Goal: Task Accomplishment & Management: Complete application form

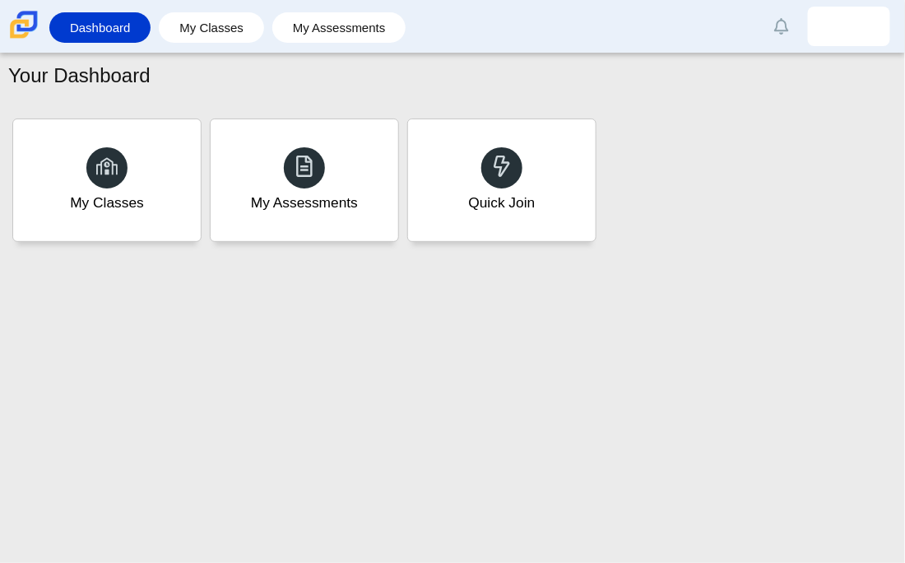
click at [612, 188] on div "My Classes My Assessments Quick Join" at bounding box center [452, 180] width 888 height 132
click at [502, 188] on div "Quick Join" at bounding box center [501, 180] width 195 height 127
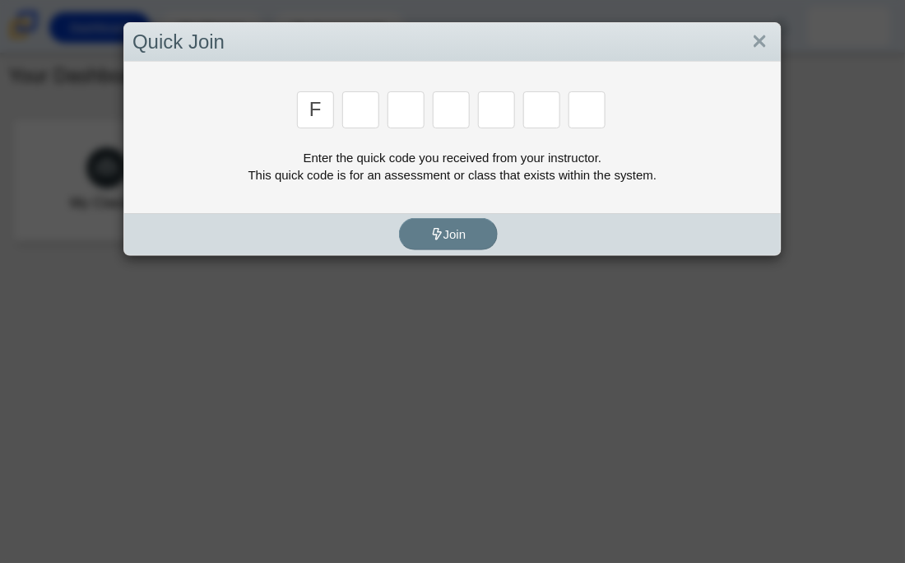
type input "F"
type input "7"
type input "M"
type input "C"
type input "H"
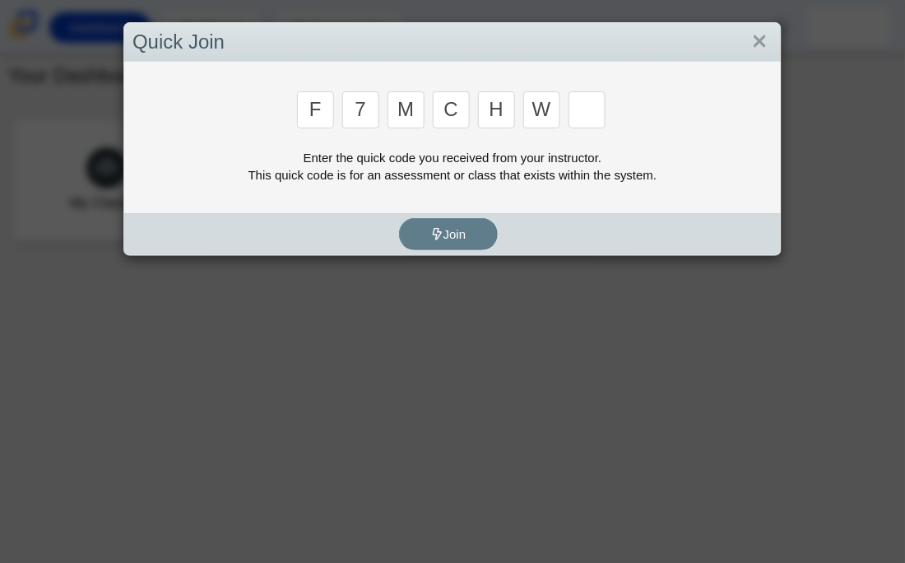
type input "W"
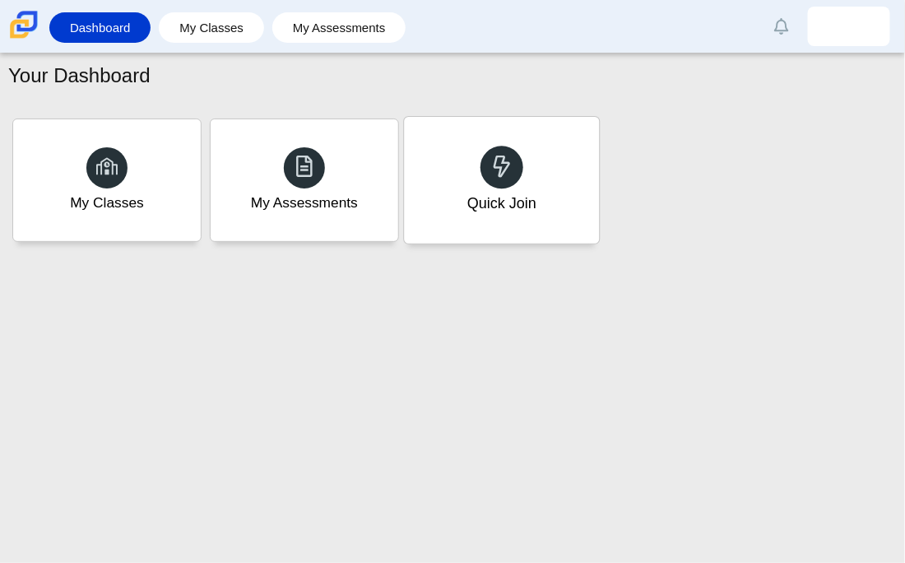
type input "K"
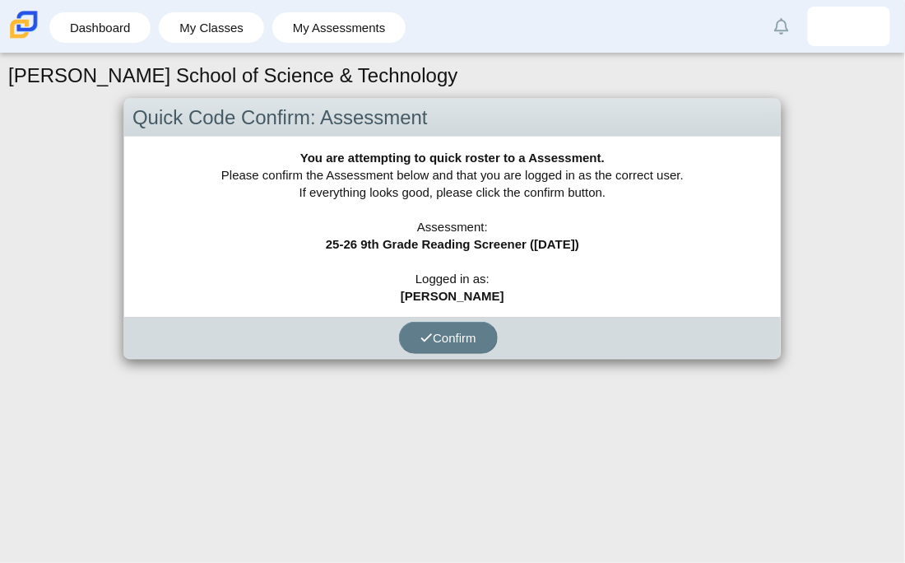
click at [457, 361] on div "Carmen School of Science & Technology Quick Code Confirm: Assessment You are at…" at bounding box center [452, 307] width 905 height 509
click at [467, 324] on button "Confirm" at bounding box center [448, 338] width 99 height 32
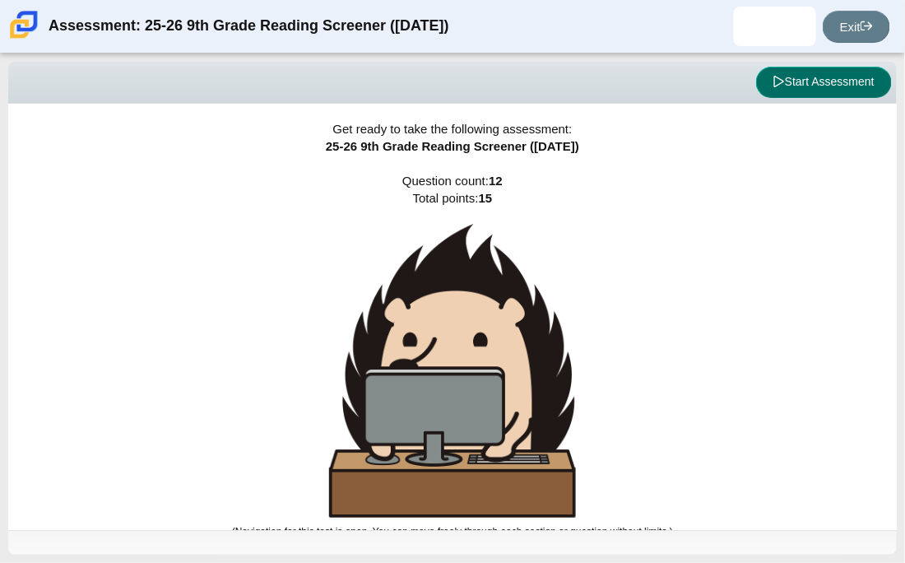
click at [838, 77] on button "Start Assessment" at bounding box center [824, 82] width 136 height 31
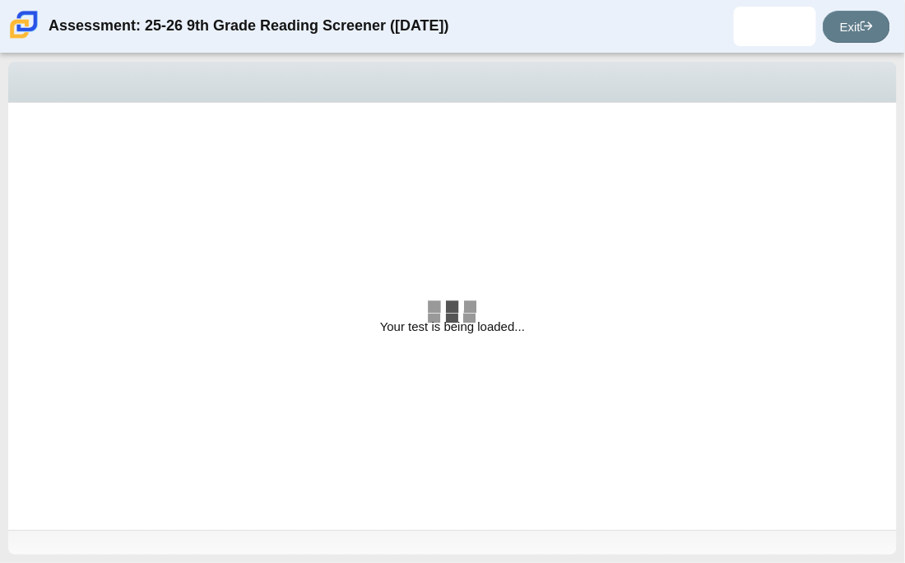
select select "ccc5b315-3c7c-471c-bf90-f22c8299c798"
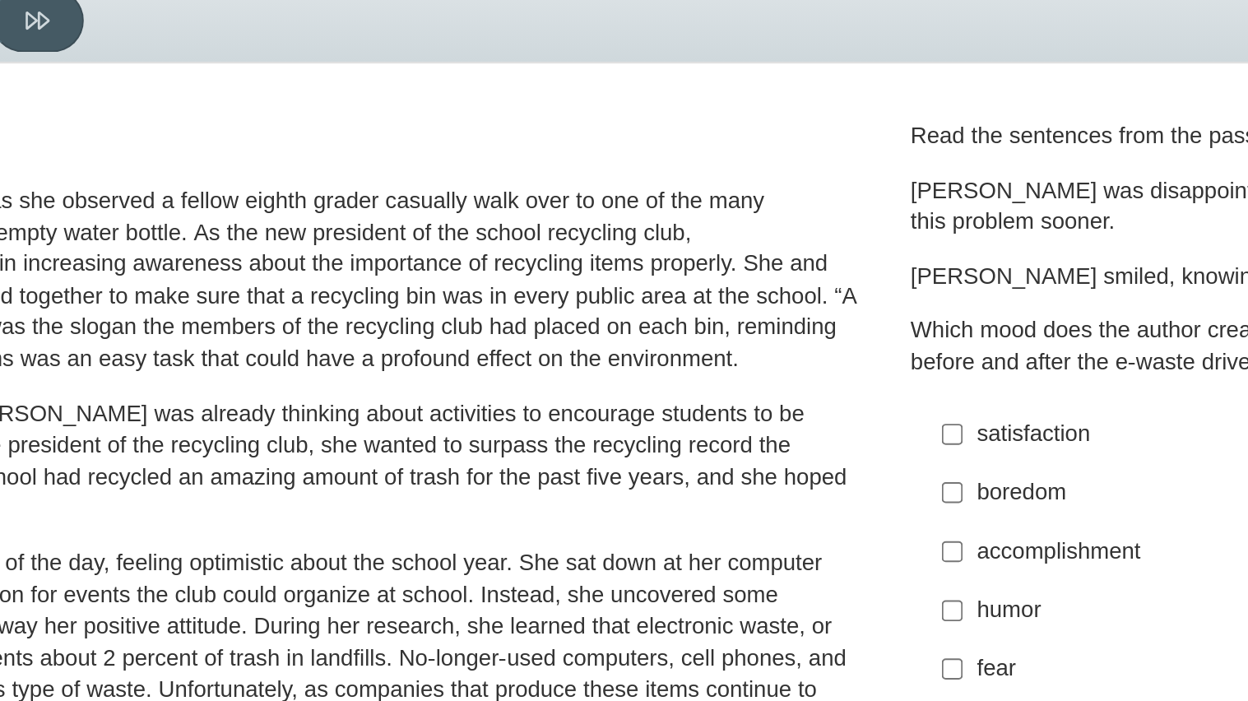
drag, startPoint x: 436, startPoint y: 136, endPoint x: 674, endPoint y: 113, distance: 239.6
click at [674, 113] on div "Feature A Lasting Impact Scarlett looked on with pride as she observed a fellow…" at bounding box center [594, 318] width 1157 height 410
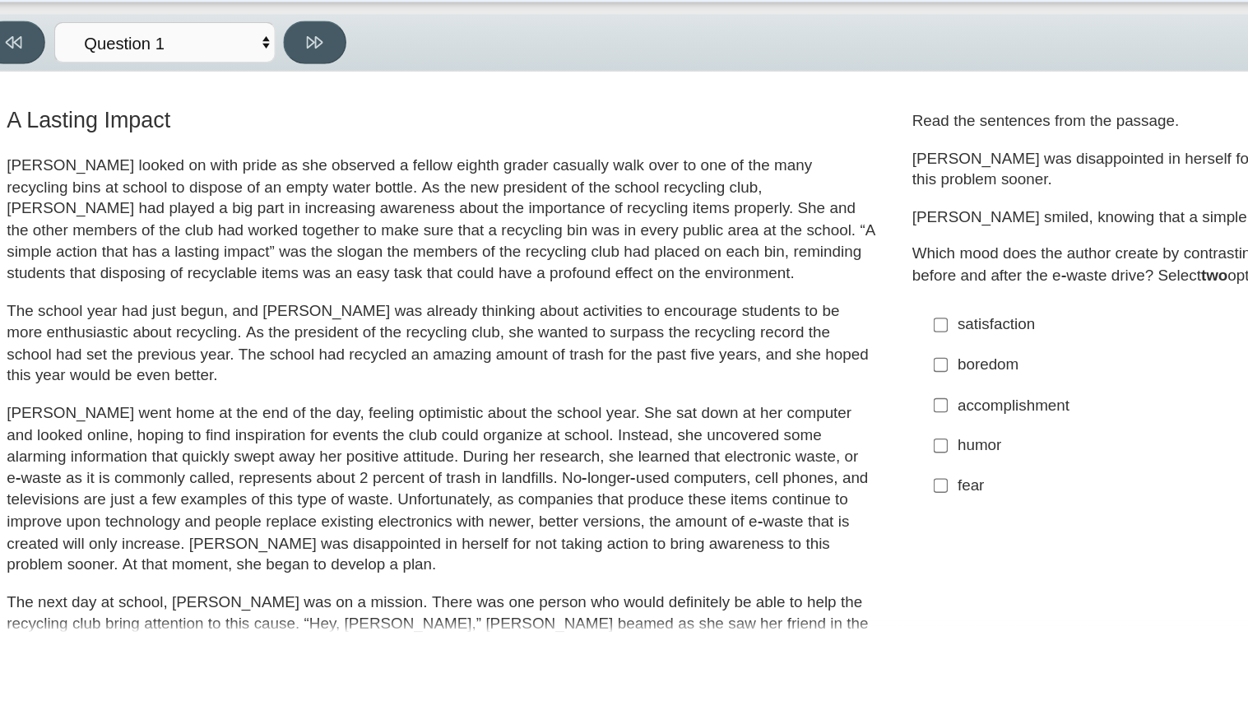
click at [692, 157] on div "Question Read the sentences from the passage. Scarlett was disappointed in hers…" at bounding box center [933, 283] width 482 height 309
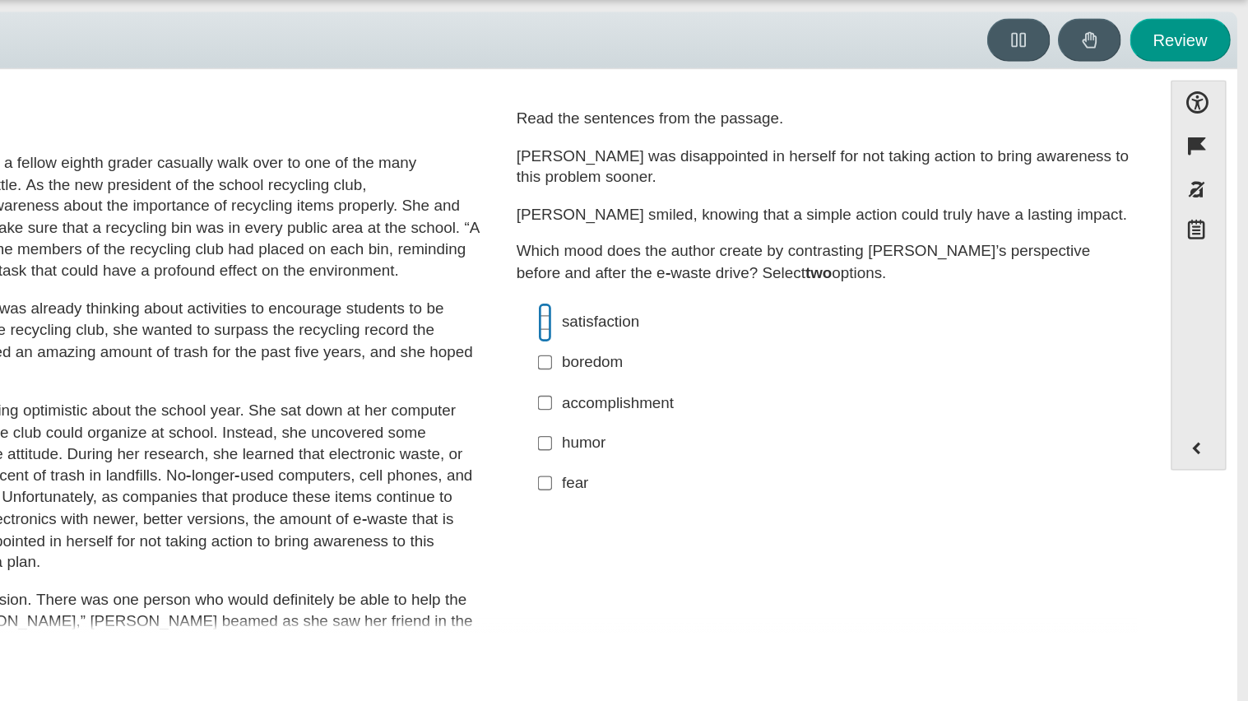
click at [720, 291] on input "satisfaction satisfaction" at bounding box center [725, 293] width 11 height 30
checkbox input "true"
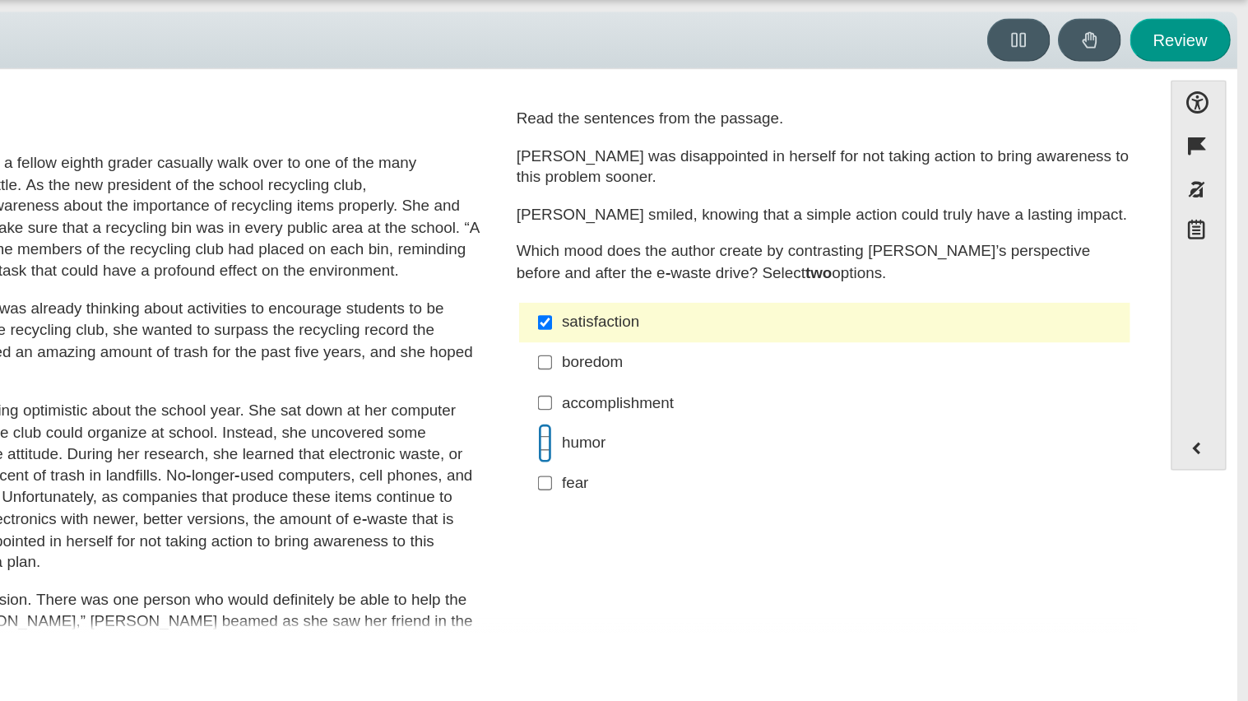
click at [720, 379] on input "humor humor" at bounding box center [725, 383] width 11 height 30
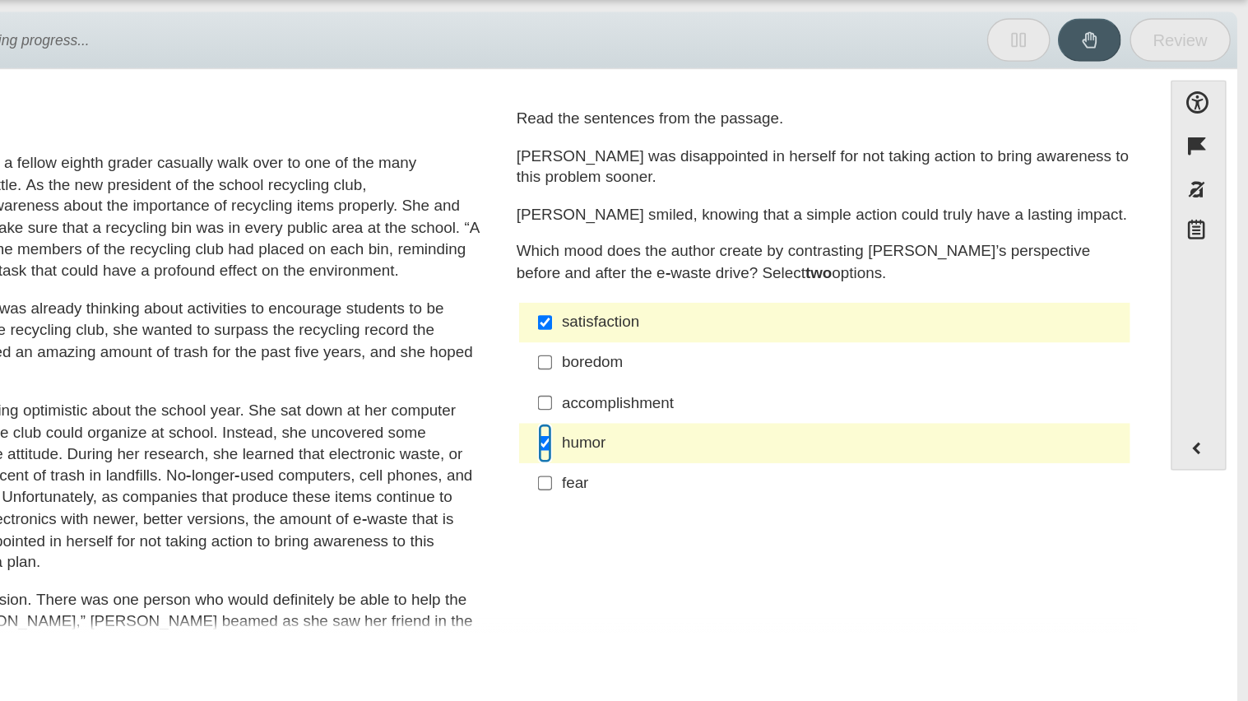
click at [720, 380] on input "humor humor" at bounding box center [725, 383] width 11 height 30
checkbox input "false"
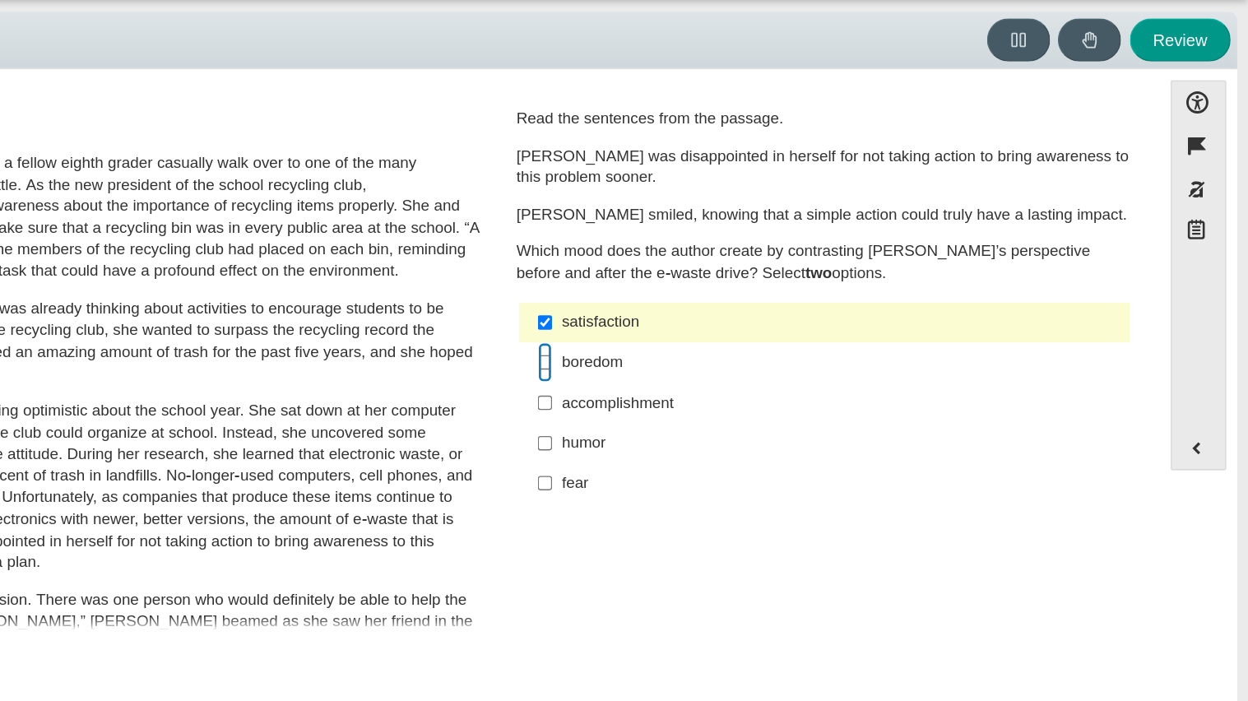
click at [724, 323] on input "boredom boredom" at bounding box center [725, 323] width 11 height 30
checkbox input "true"
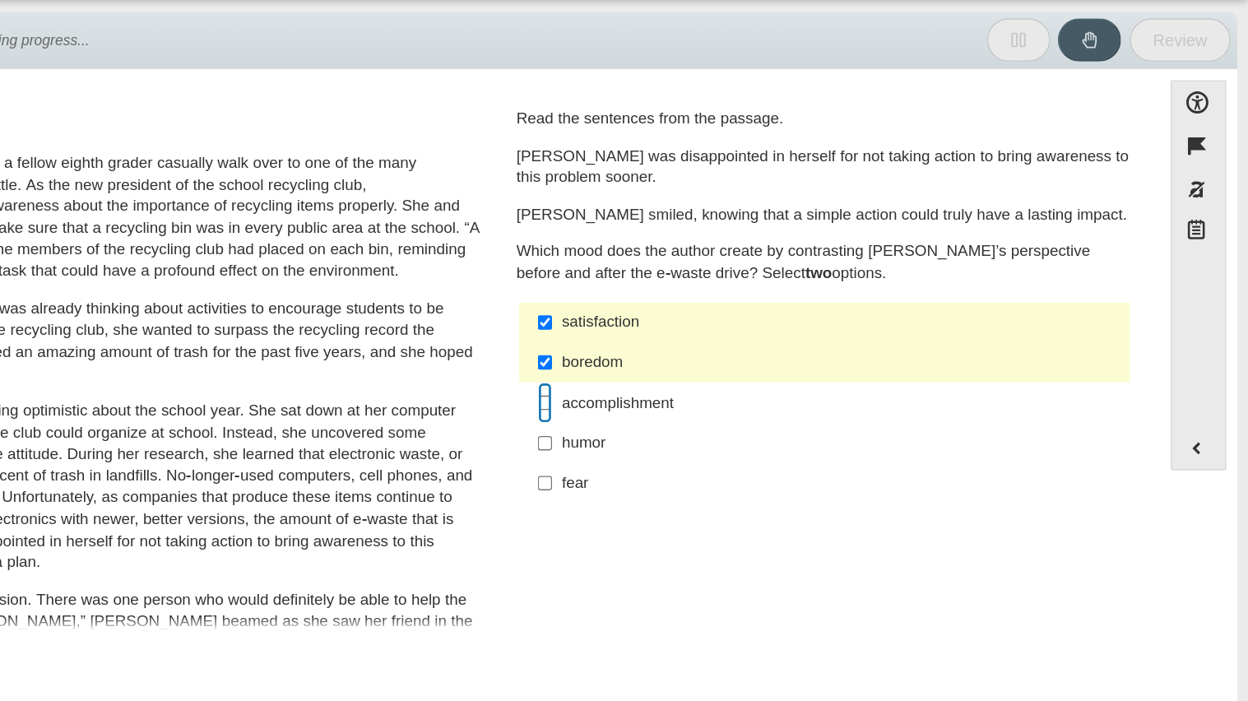
click at [720, 352] on input "accomplishment accomplishment" at bounding box center [725, 352] width 11 height 30
checkbox input "true"
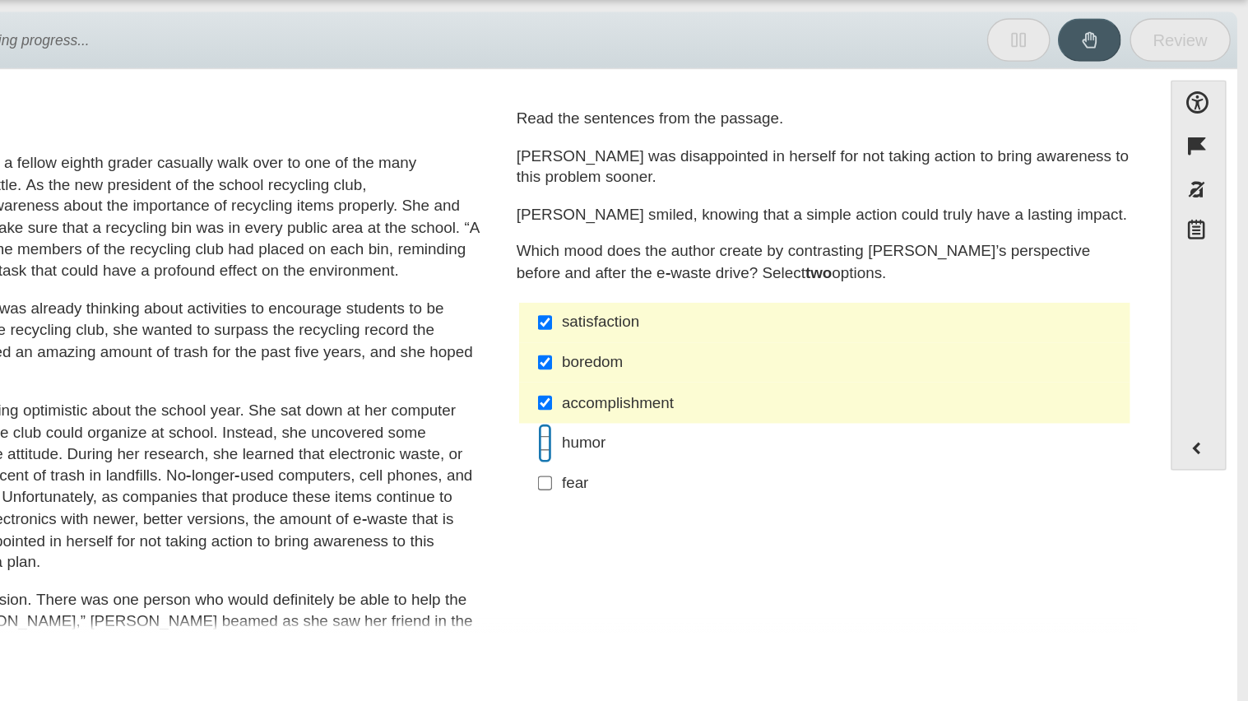
click at [720, 381] on input "humor humor" at bounding box center [725, 383] width 11 height 30
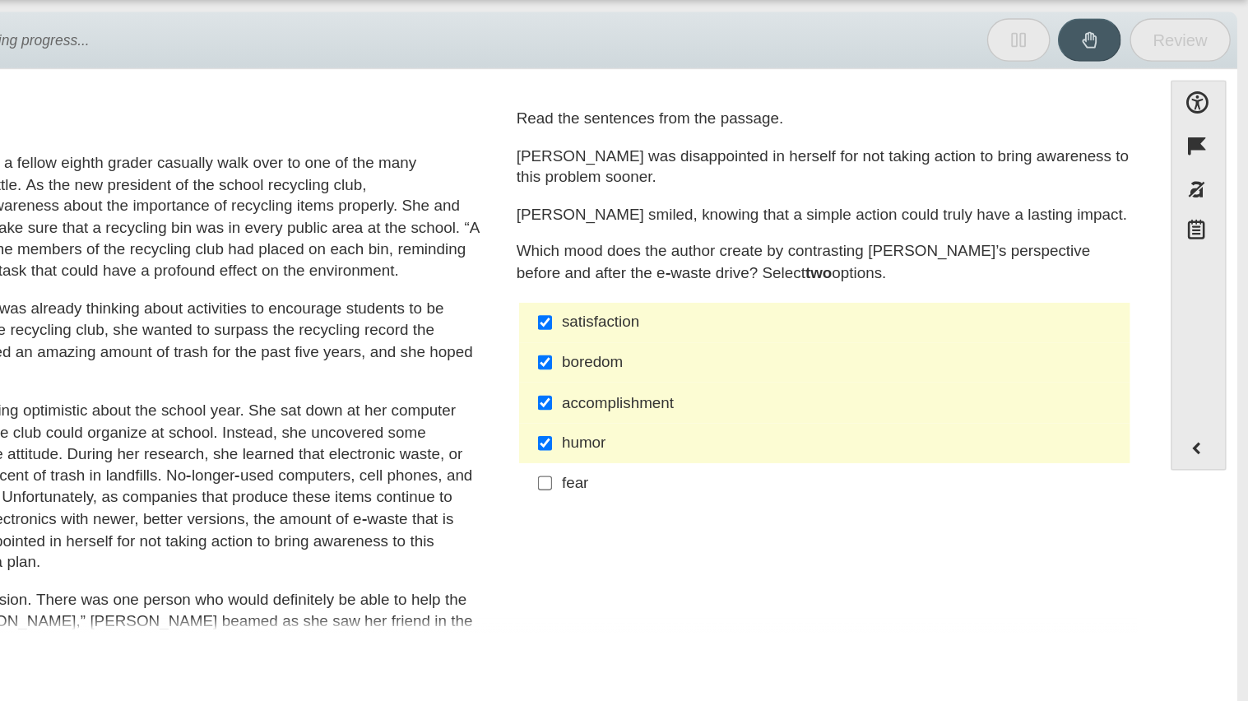
click at [710, 428] on ul "satisfaction satisfaction boredom boredom accomplishment accomplishment humor h…" at bounding box center [933, 352] width 456 height 151
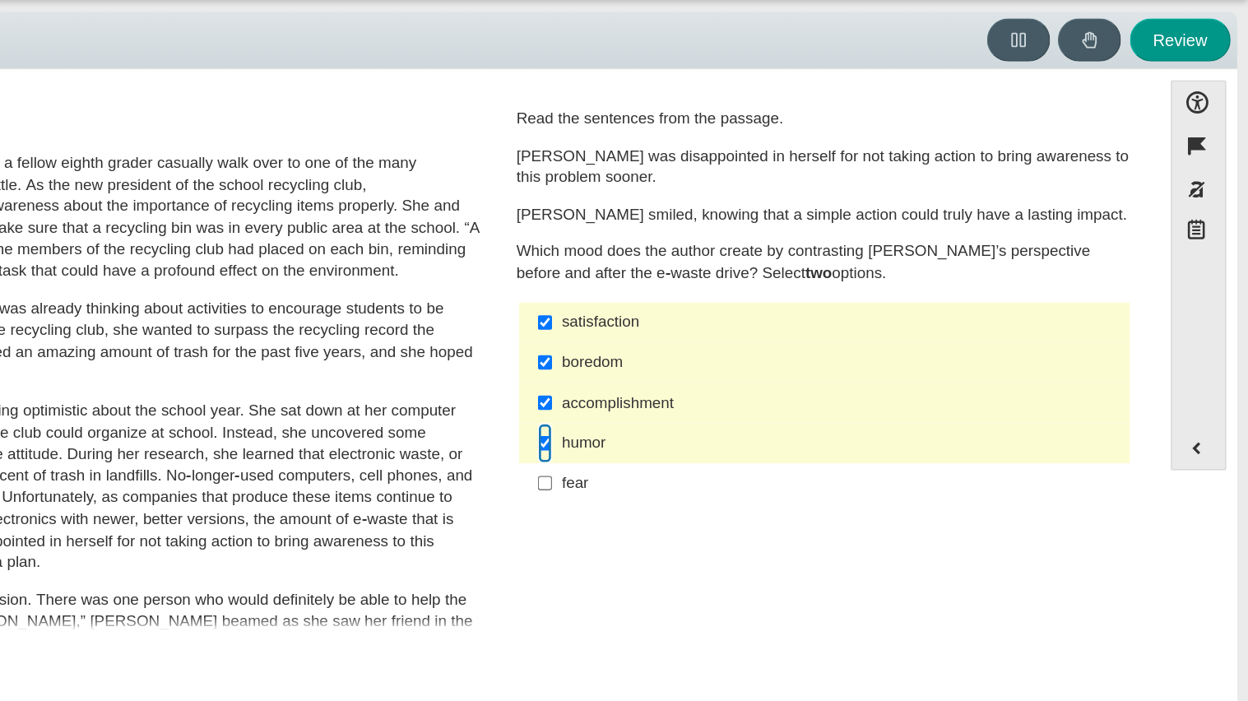
click at [720, 387] on input "humor humor" at bounding box center [725, 383] width 11 height 30
checkbox input "false"
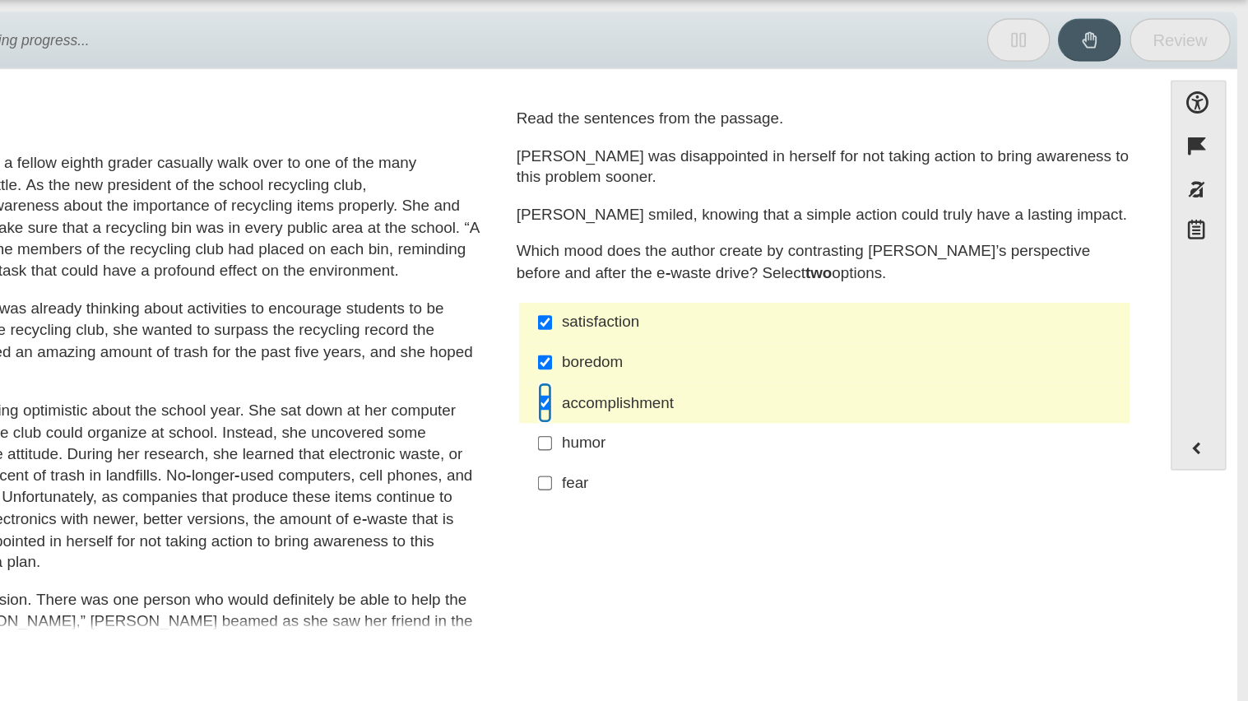
click at [721, 363] on input "accomplishment accomplishment" at bounding box center [725, 352] width 11 height 30
checkbox input "false"
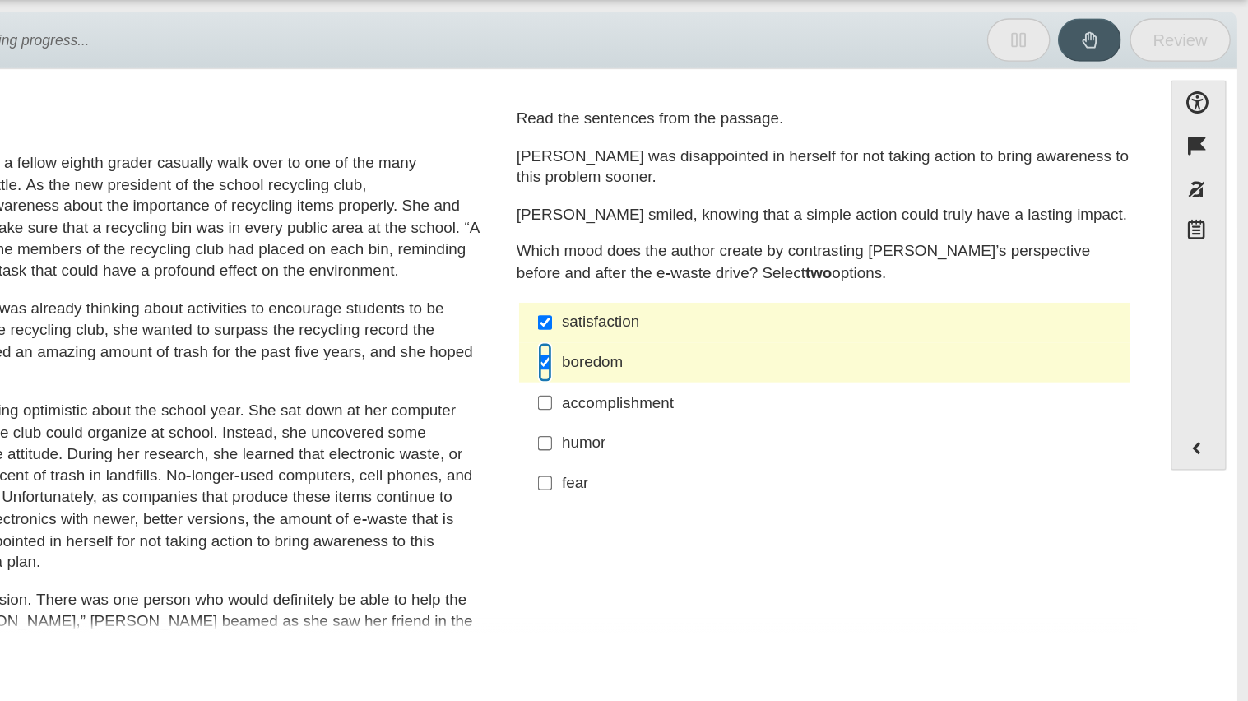
click at [723, 325] on input "boredom boredom" at bounding box center [725, 323] width 11 height 30
checkbox input "false"
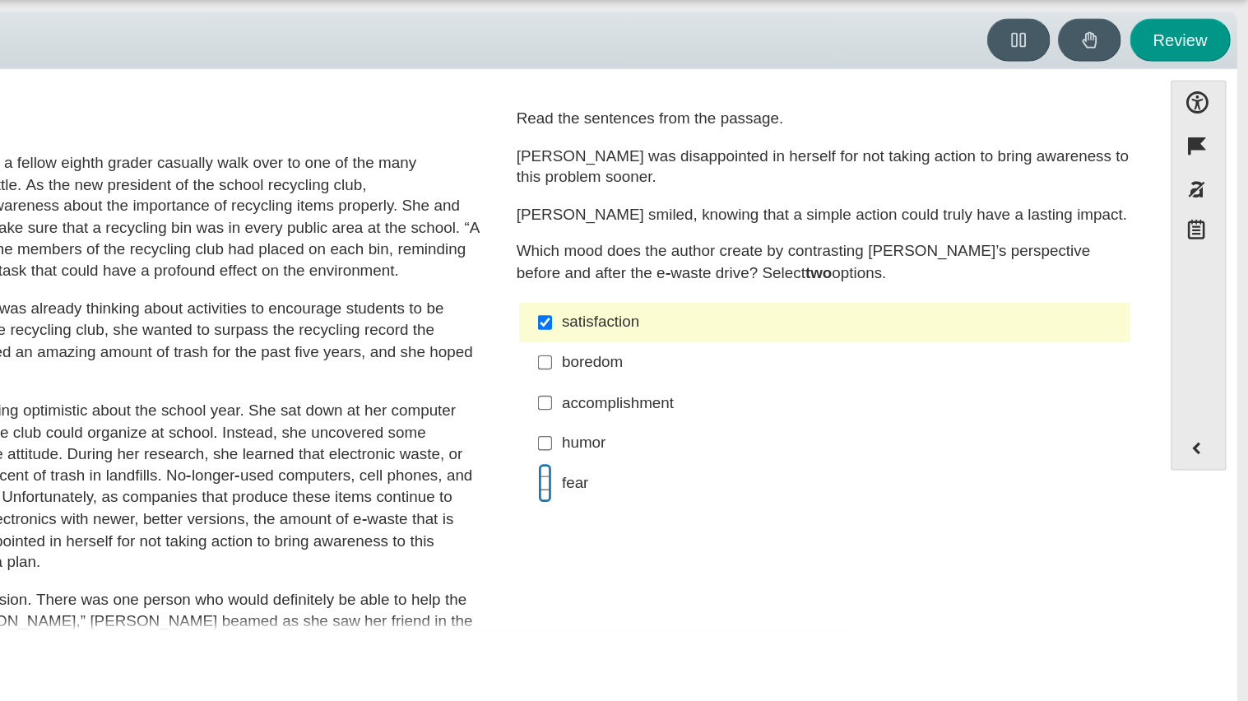
click at [720, 411] on input "fear fear" at bounding box center [725, 412] width 11 height 30
checkbox input "true"
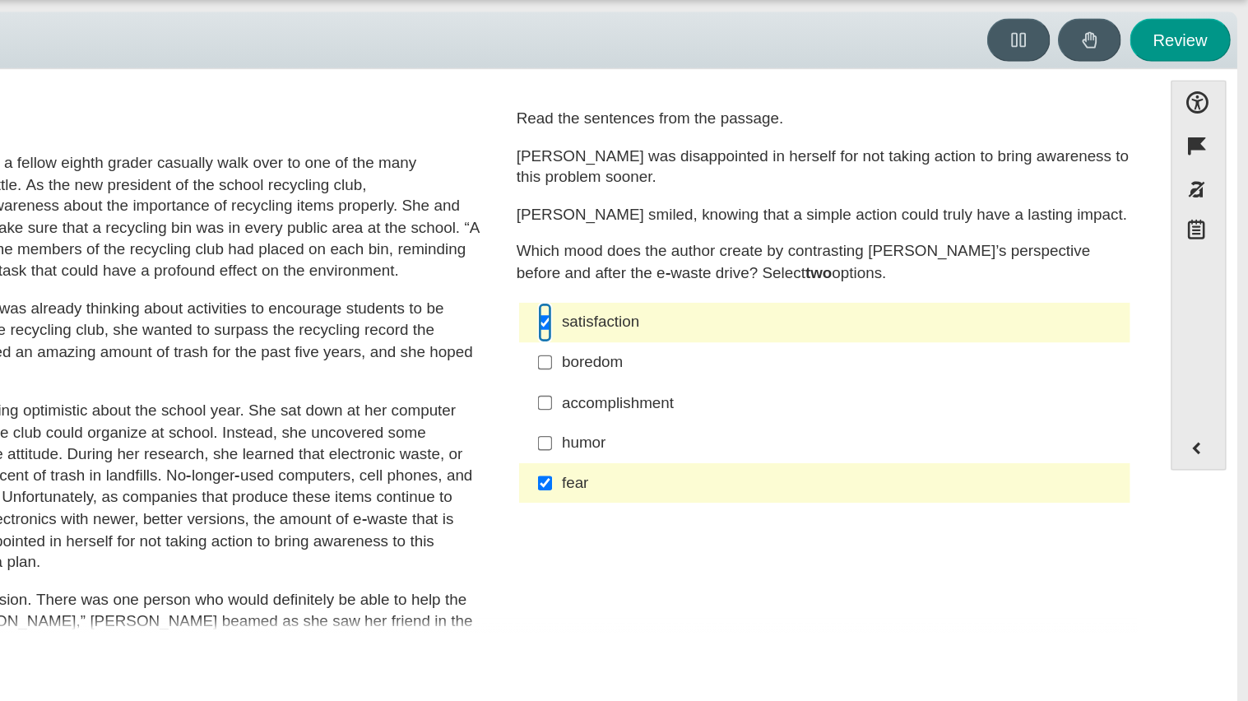
click at [722, 281] on input "satisfaction satisfaction" at bounding box center [725, 293] width 11 height 30
checkbox input "false"
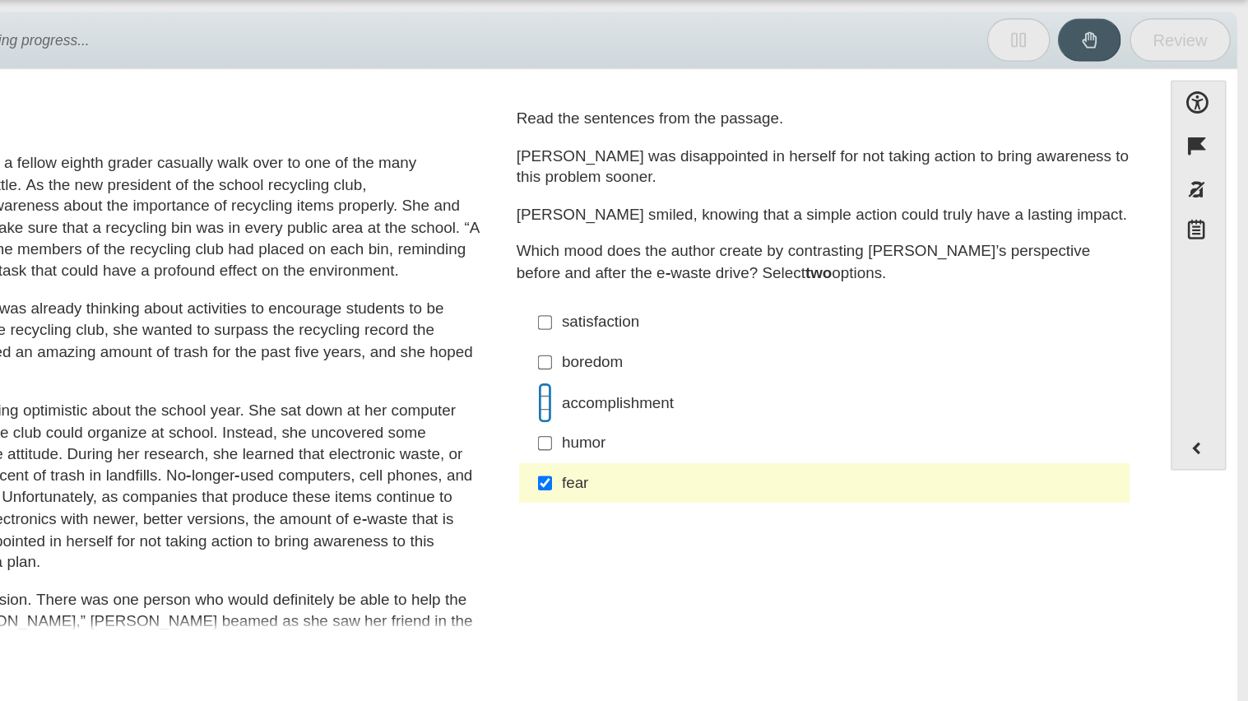
click at [722, 357] on input "accomplishment accomplishment" at bounding box center [725, 352] width 11 height 30
checkbox input "true"
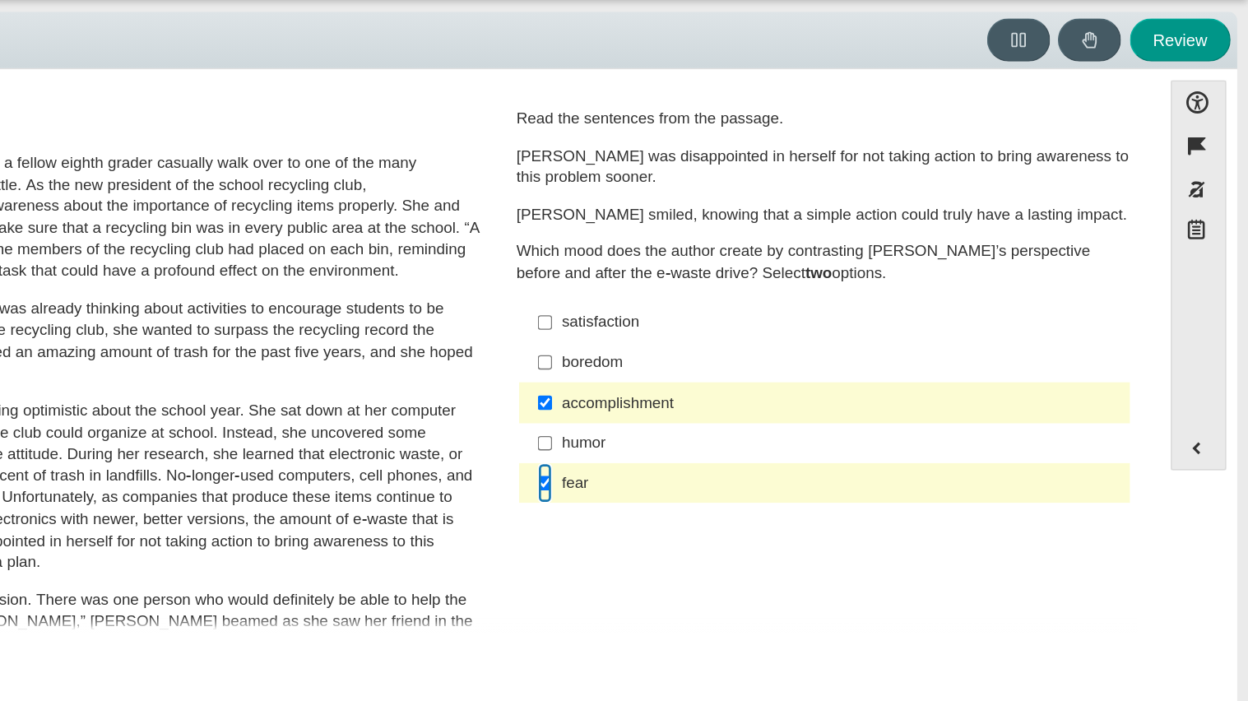
click at [720, 411] on input "fear fear" at bounding box center [725, 412] width 11 height 30
checkbox input "false"
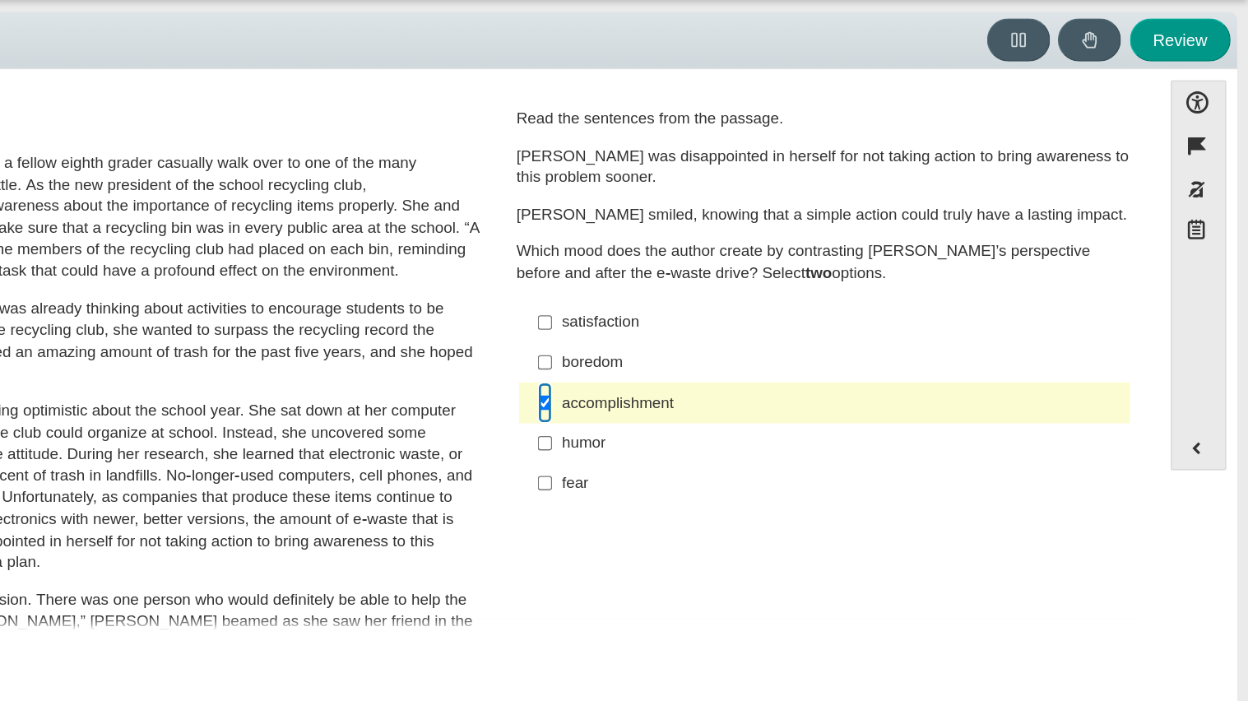
click at [721, 353] on input "accomplishment accomplishment" at bounding box center [725, 352] width 11 height 30
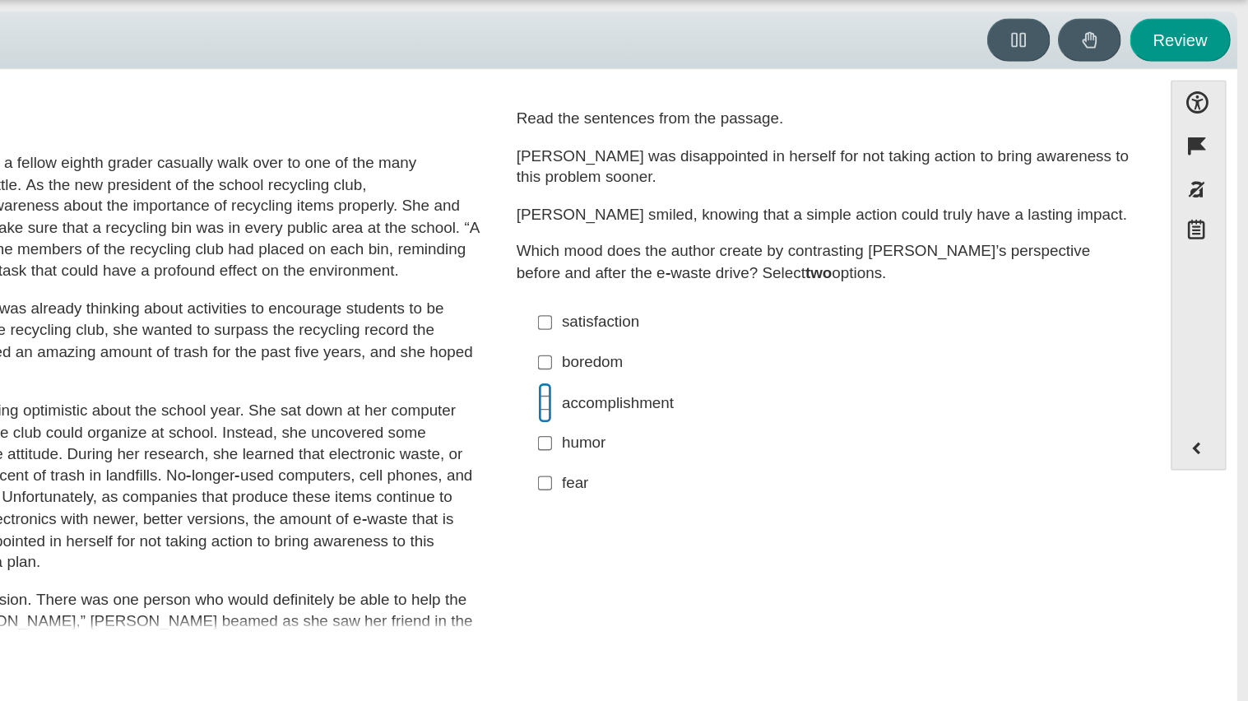
click at [721, 351] on input "accomplishment accomplishment" at bounding box center [725, 352] width 11 height 30
checkbox input "true"
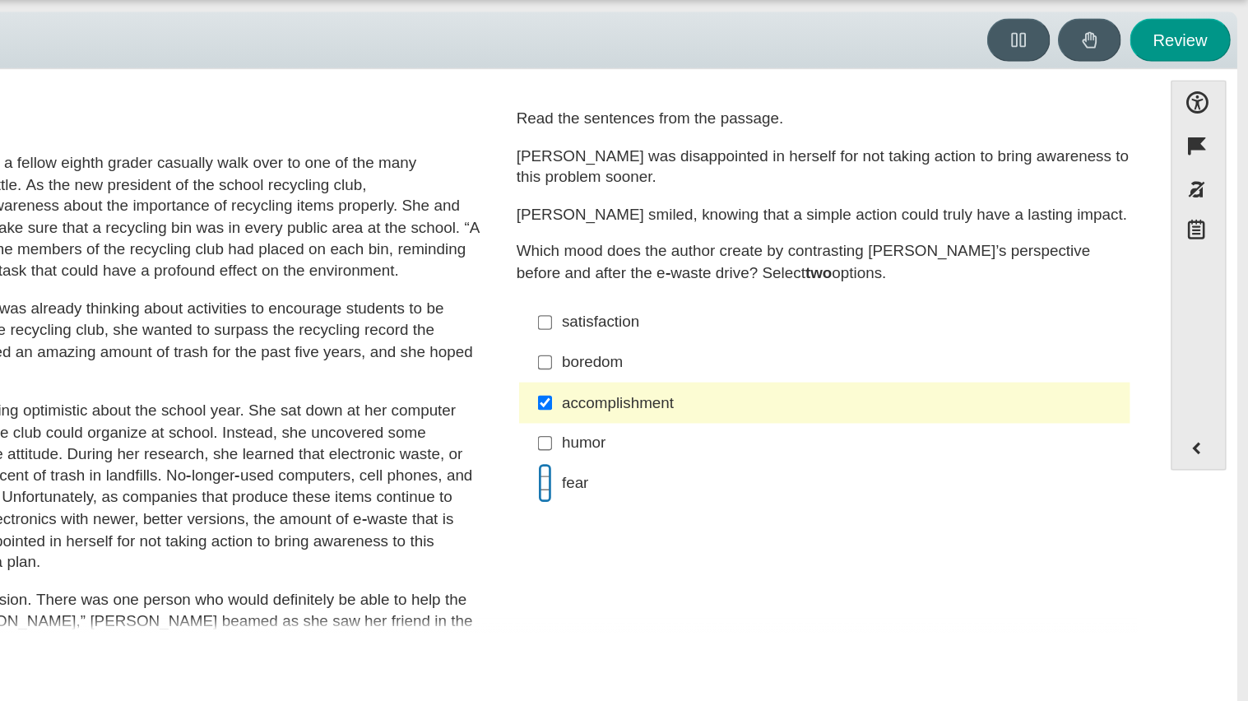
click at [720, 423] on input "fear fear" at bounding box center [725, 412] width 11 height 30
checkbox input "true"
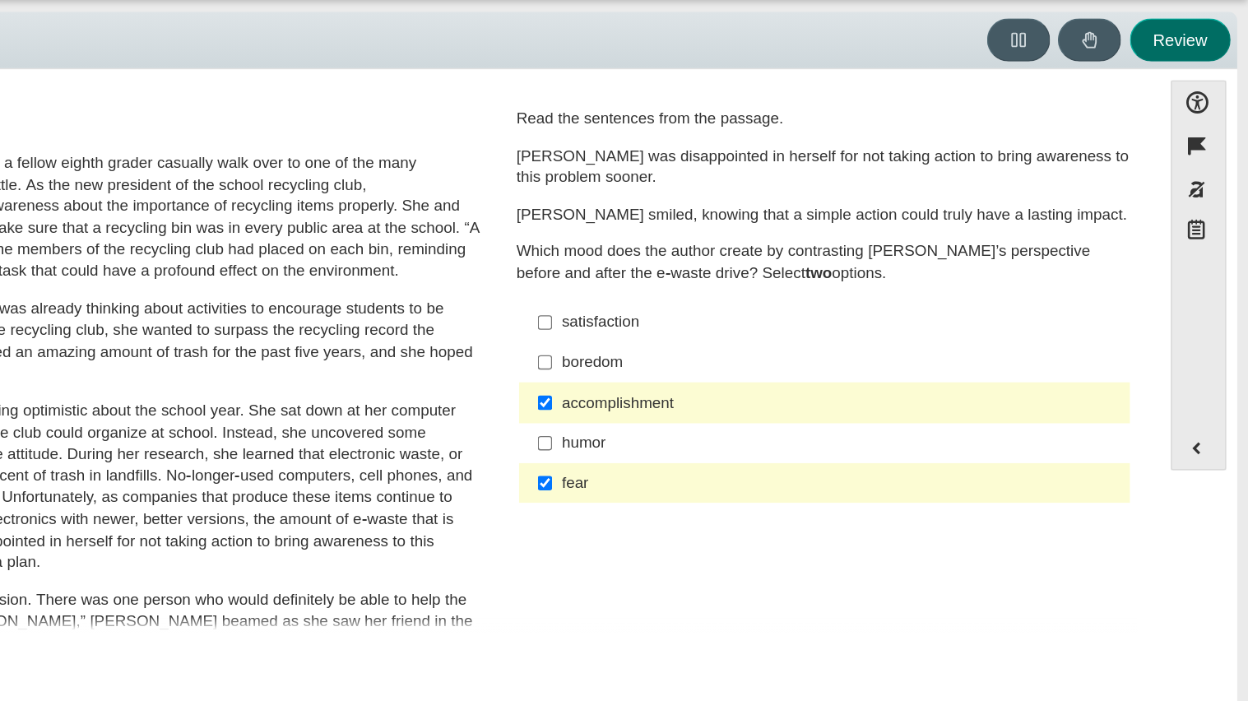
click at [904, 90] on button "Review" at bounding box center [1197, 83] width 75 height 32
select select "review"
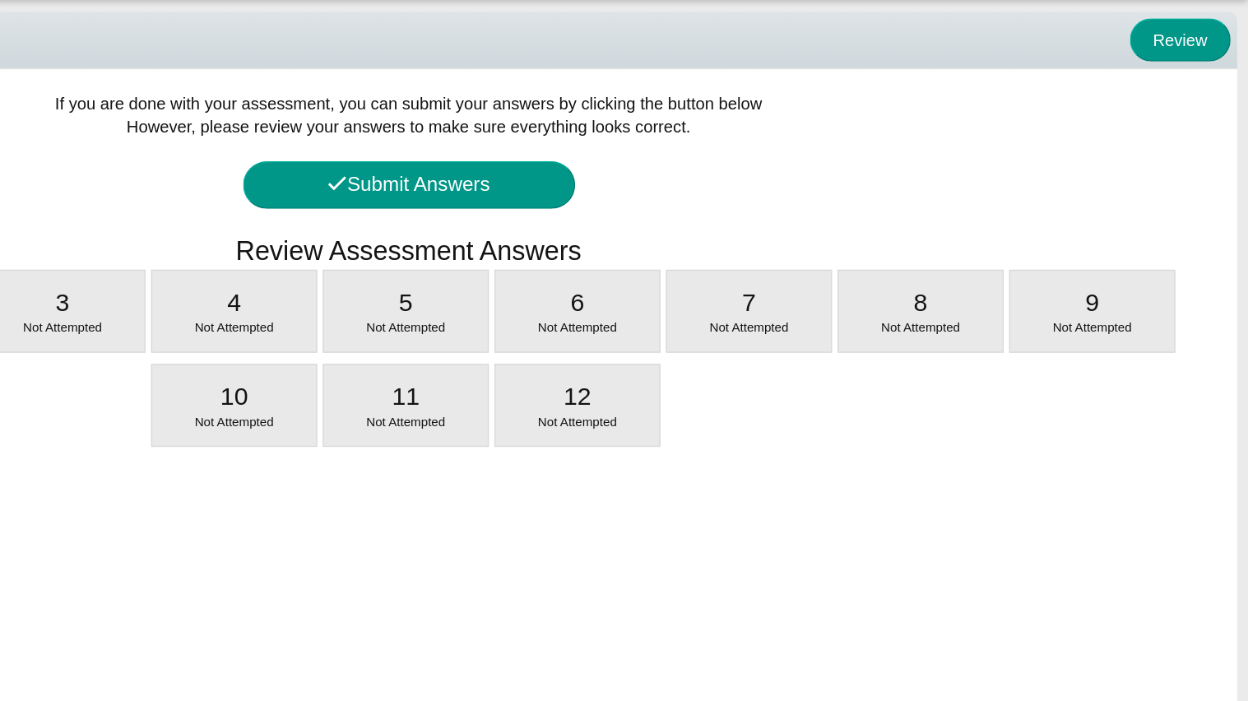
click at [904, 166] on div "If you are done with your assessment, you can submit your answers by clicking t…" at bounding box center [623, 385] width 1231 height 563
click at [904, 90] on button "Review" at bounding box center [1197, 83] width 75 height 32
click at [904, 91] on button "Review" at bounding box center [1197, 83] width 75 height 32
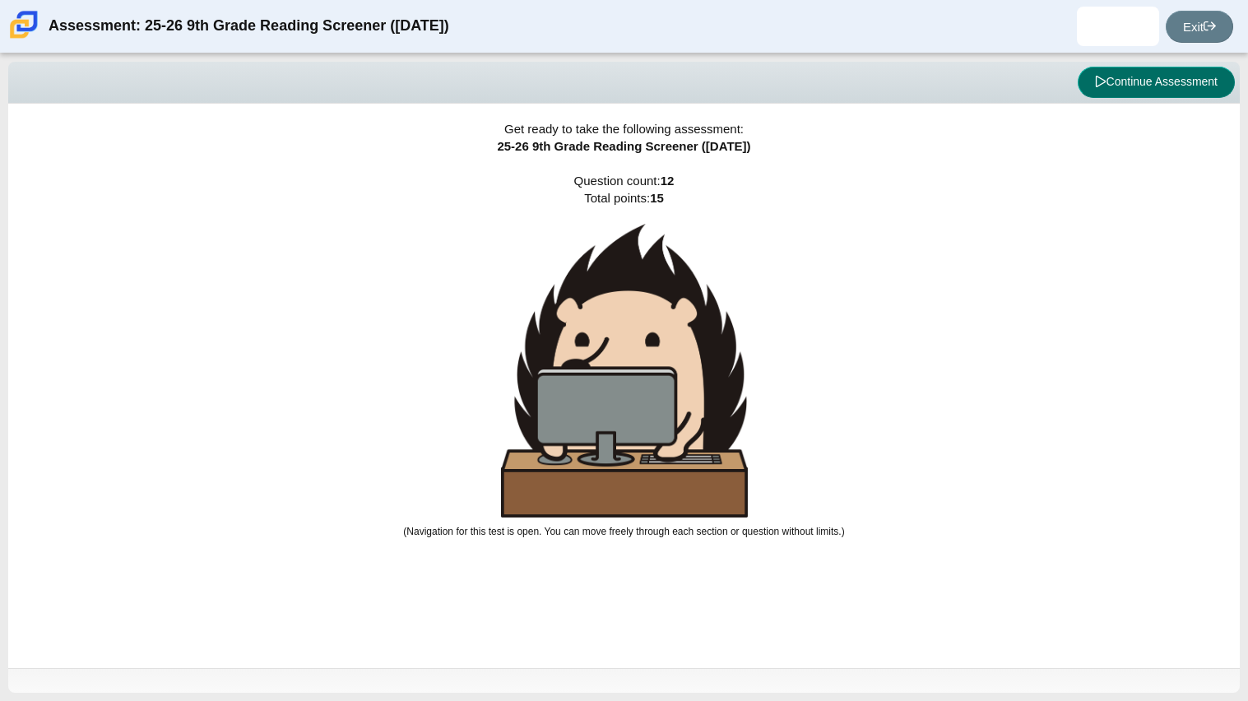
click at [1129, 80] on button "Continue Assessment" at bounding box center [1156, 82] width 157 height 31
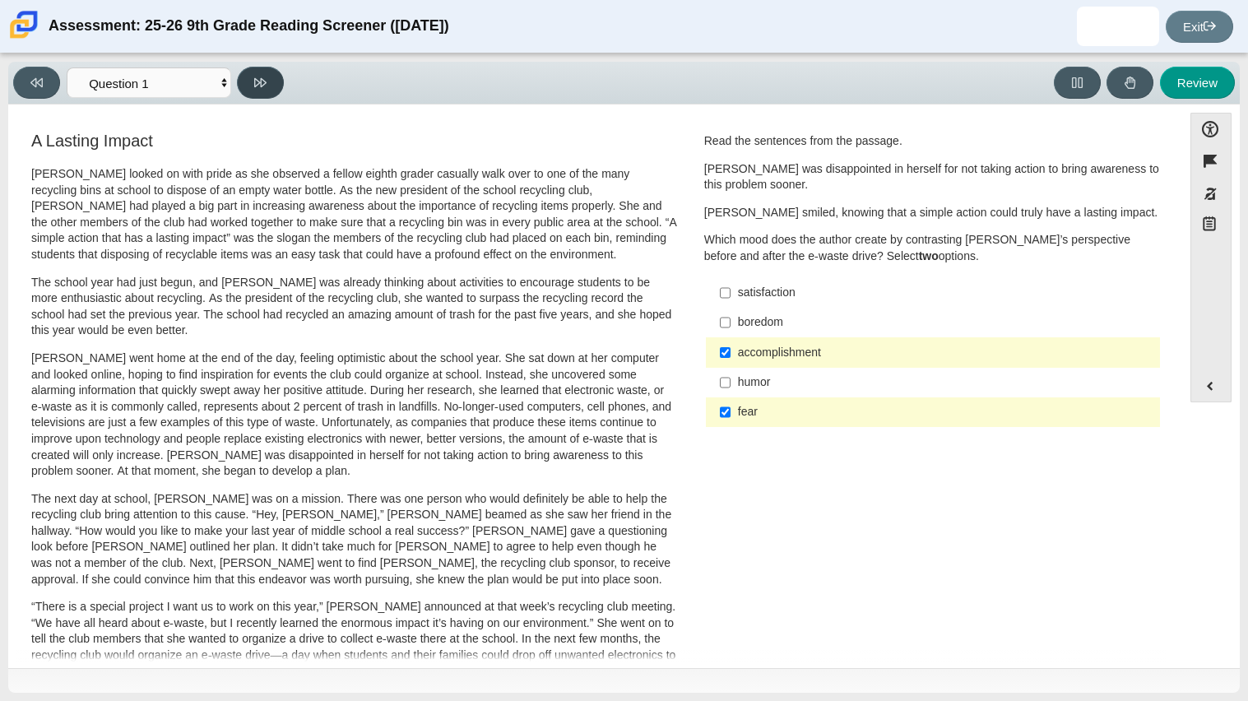
click at [254, 87] on icon at bounding box center [260, 82] width 12 height 12
select select "0ff64528-ffd7-428d-b192-babfaadd44e8"
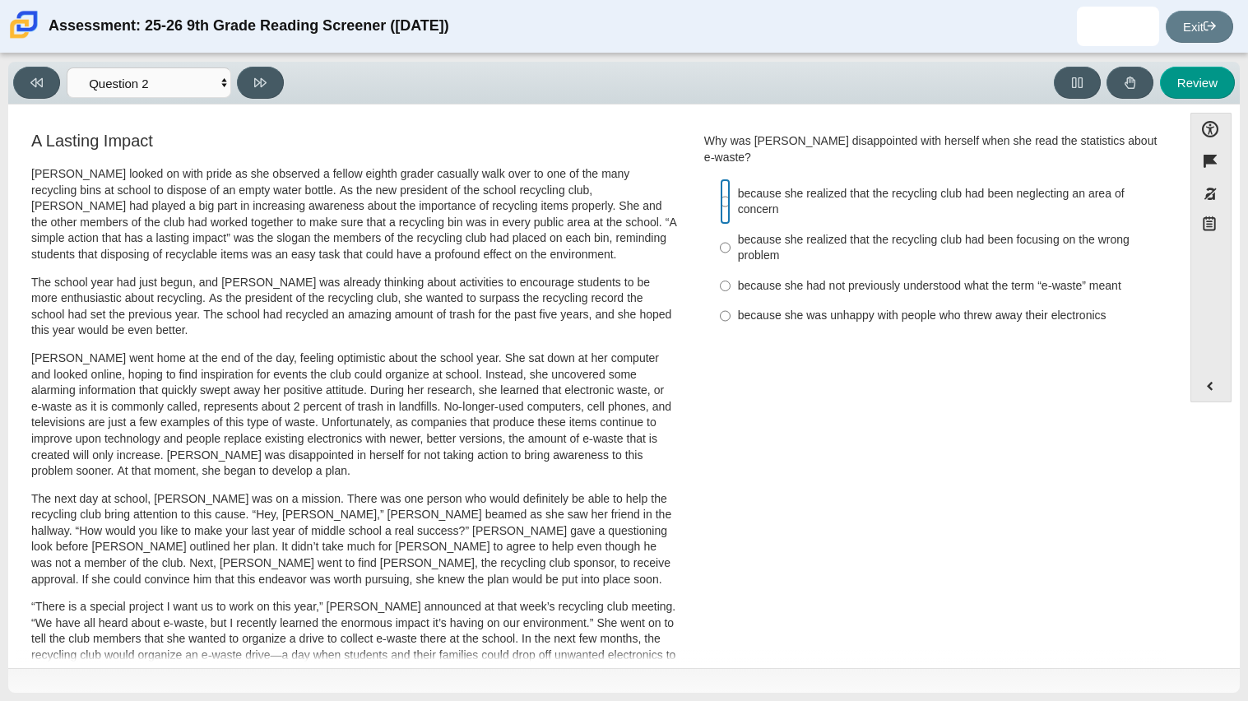
click at [721, 186] on input "because she realized that the recycling club had been neglecting an area of con…" at bounding box center [725, 201] width 11 height 46
radio input "true"
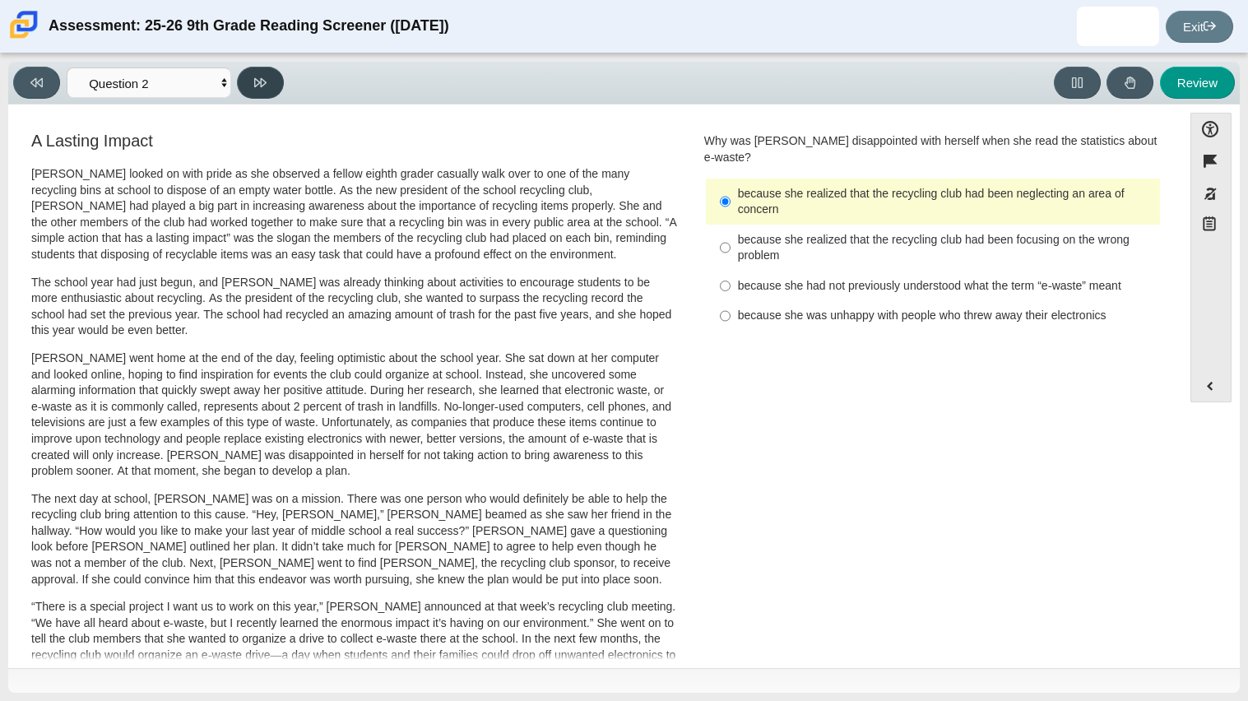
click at [261, 82] on icon at bounding box center [260, 82] width 12 height 9
select select "7ce3d843-6974-4858-901c-1ff39630e843"
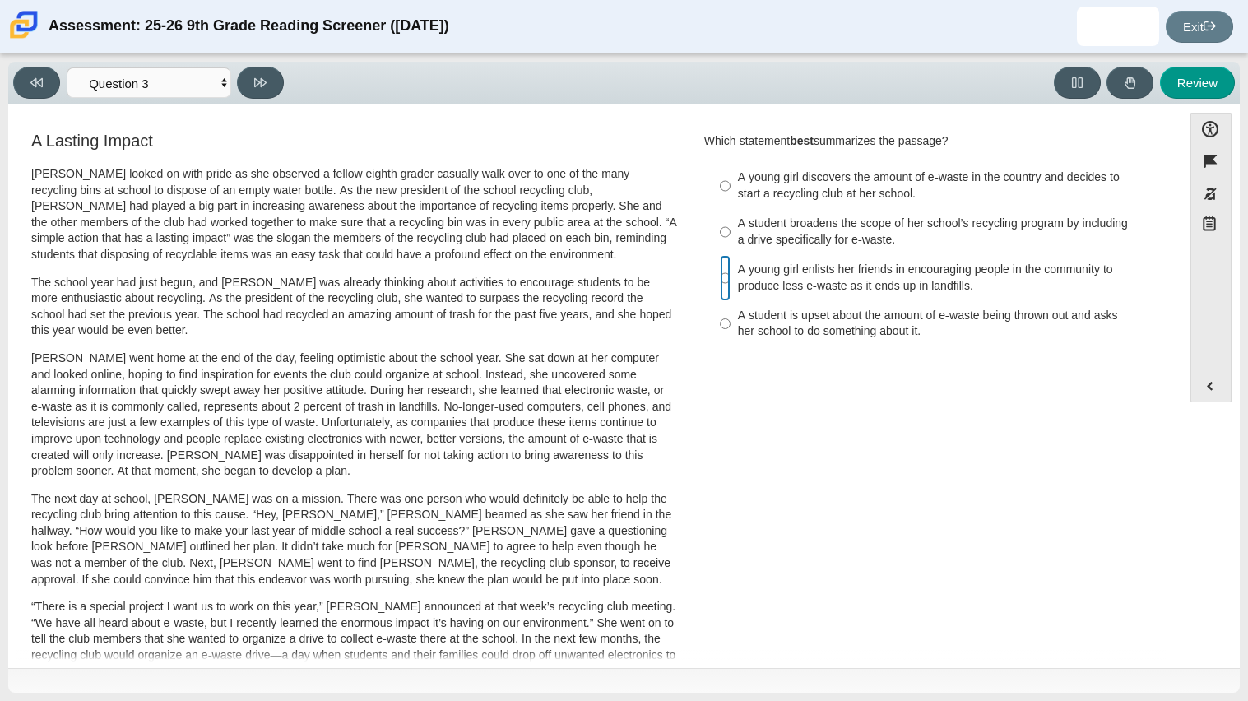
click at [720, 278] on input "A young girl enlists her friends in encouraging people in the community to prod…" at bounding box center [725, 278] width 11 height 46
radio input "true"
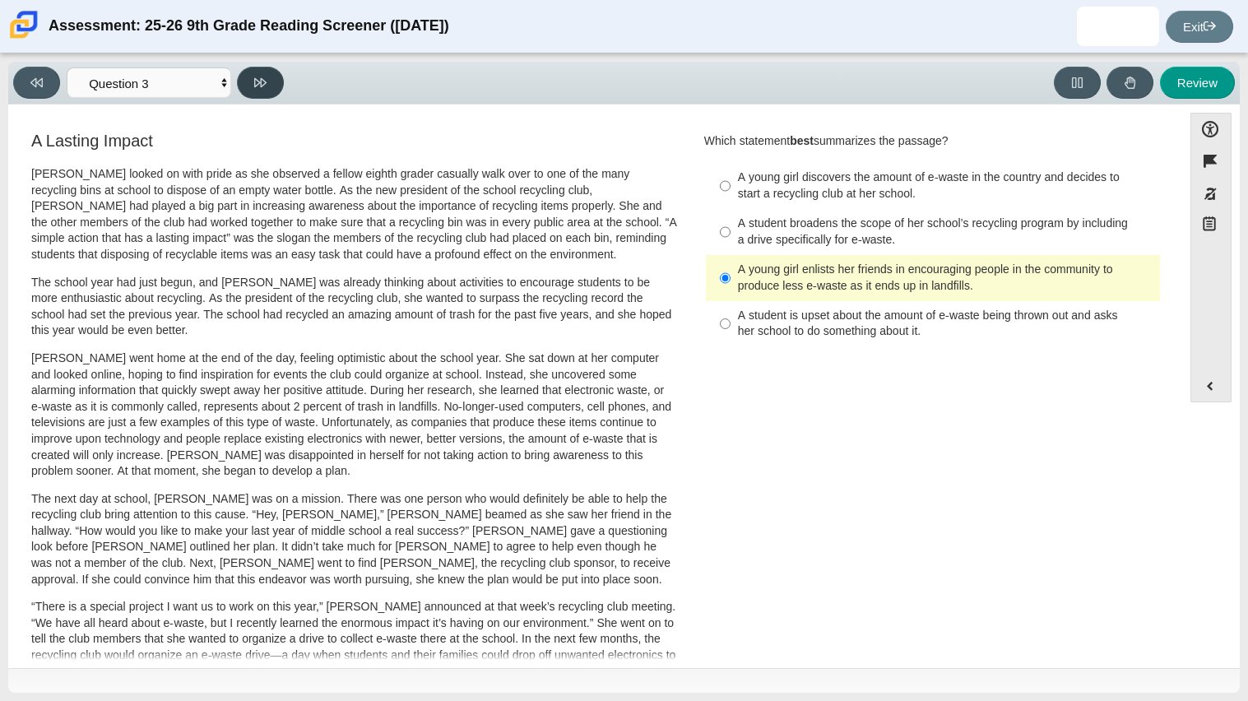
click at [267, 79] on button at bounding box center [260, 83] width 47 height 32
select select "ca9ea0f1-49c5-4bd1-83b0-472c18652b42"
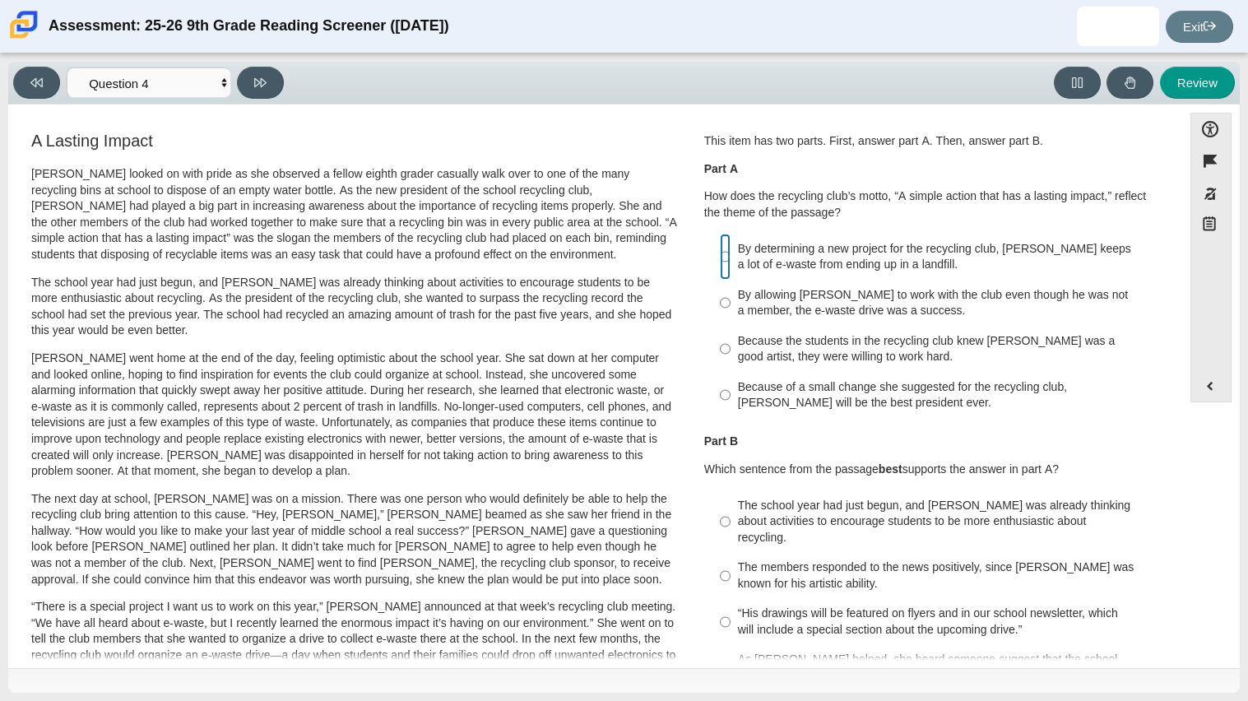
click at [724, 258] on input "By determining a new project for the recycling club, [PERSON_NAME] keeps a lot …" at bounding box center [725, 257] width 11 height 46
radio input "true"
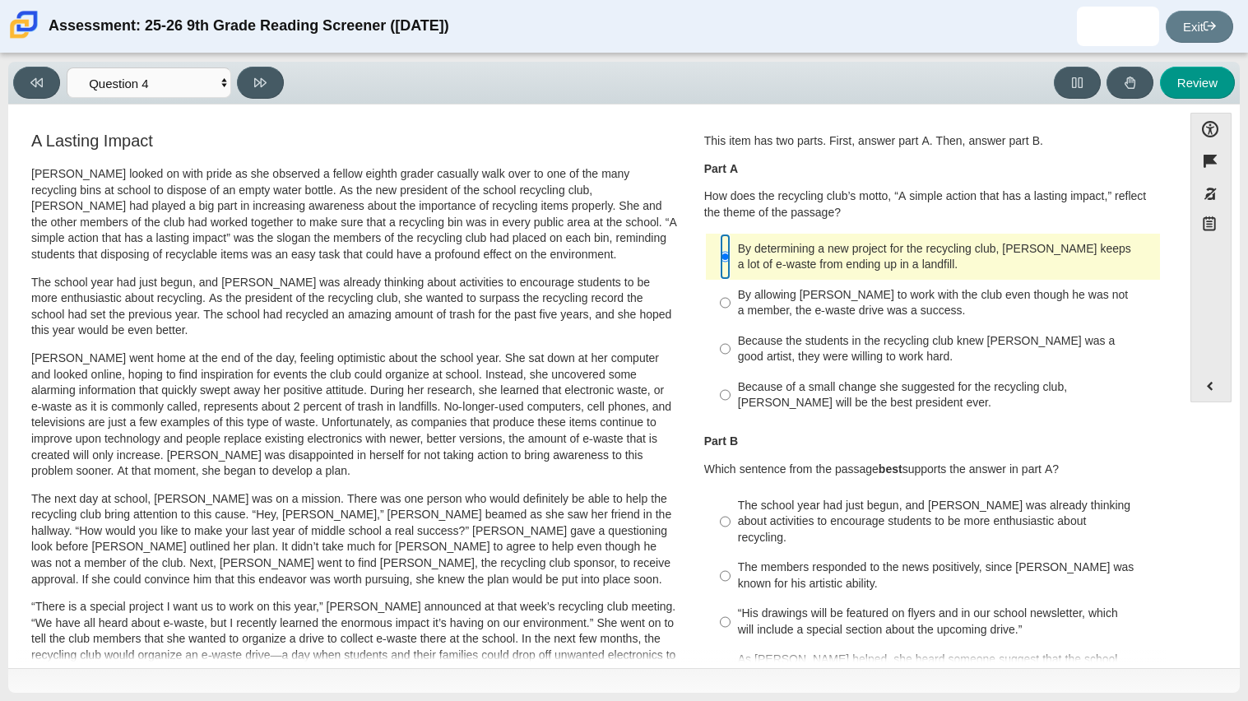
click at [724, 258] on input "By determining a new project for the recycling club, [PERSON_NAME] keeps a lot …" at bounding box center [725, 257] width 11 height 46
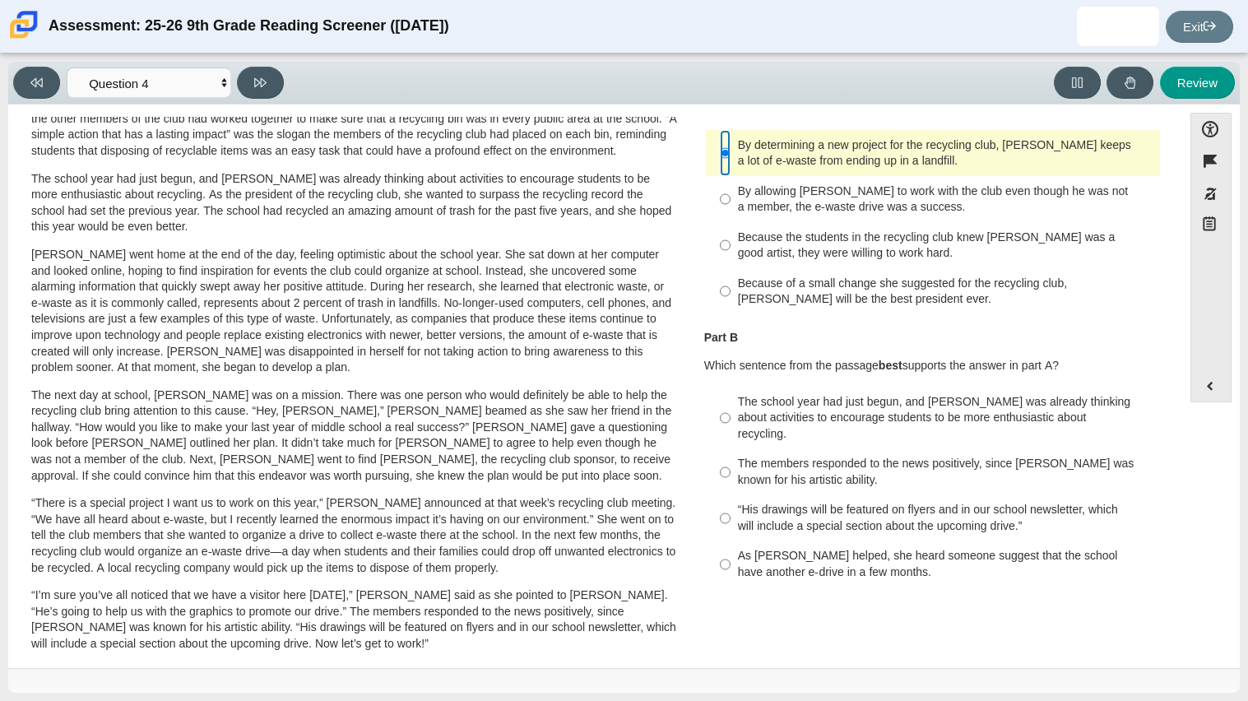
scroll to position [128, 0]
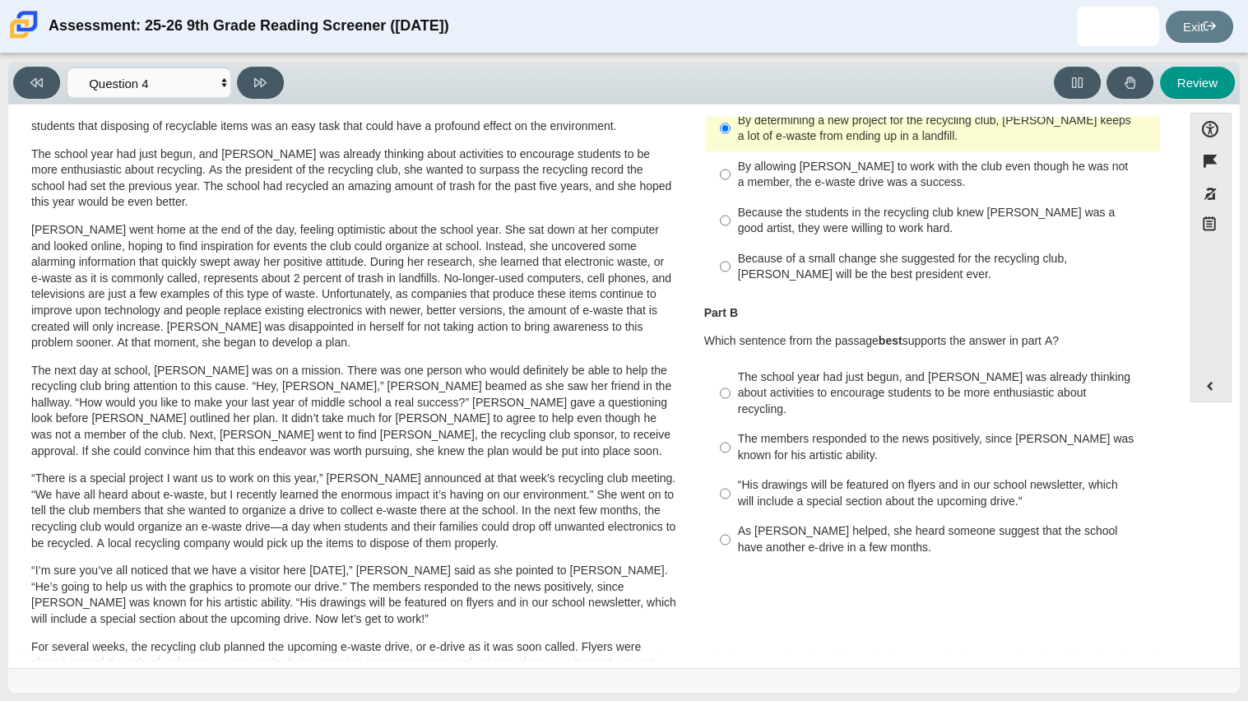
click at [1174, 401] on div "Accessibility options Close Color scheme Font size Zoom Change the background a…" at bounding box center [623, 385] width 1215 height 545
click at [738, 433] on div "The members responded to the news positively, since [PERSON_NAME] was known for…" at bounding box center [945, 447] width 415 height 32
click at [730, 433] on input "The members responded to the news positively, since [PERSON_NAME] was known for…" at bounding box center [725, 447] width 11 height 46
radio input "true"
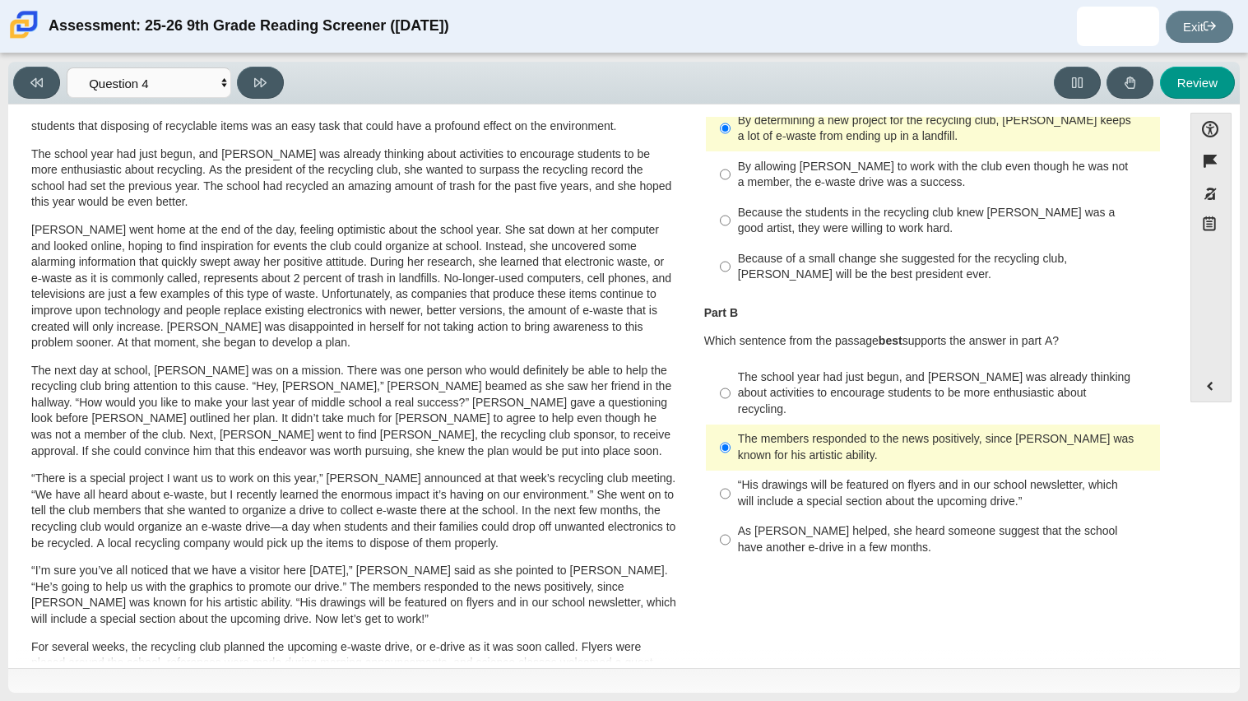
drag, startPoint x: 1162, startPoint y: 308, endPoint x: 1183, endPoint y: 236, distance: 74.5
click at [1183, 236] on div "Accessibility options Close Color scheme Font size Zoom Change the background a…" at bounding box center [623, 385] width 1215 height 545
click at [1078, 677] on div at bounding box center [623, 680] width 1231 height 25
click at [286, 0] on div "Assessment: 25-26 9th Grade Reading Screener ([DATE]) [PERSON_NAME][GEOGRAPHIC_…" at bounding box center [624, 26] width 1248 height 53
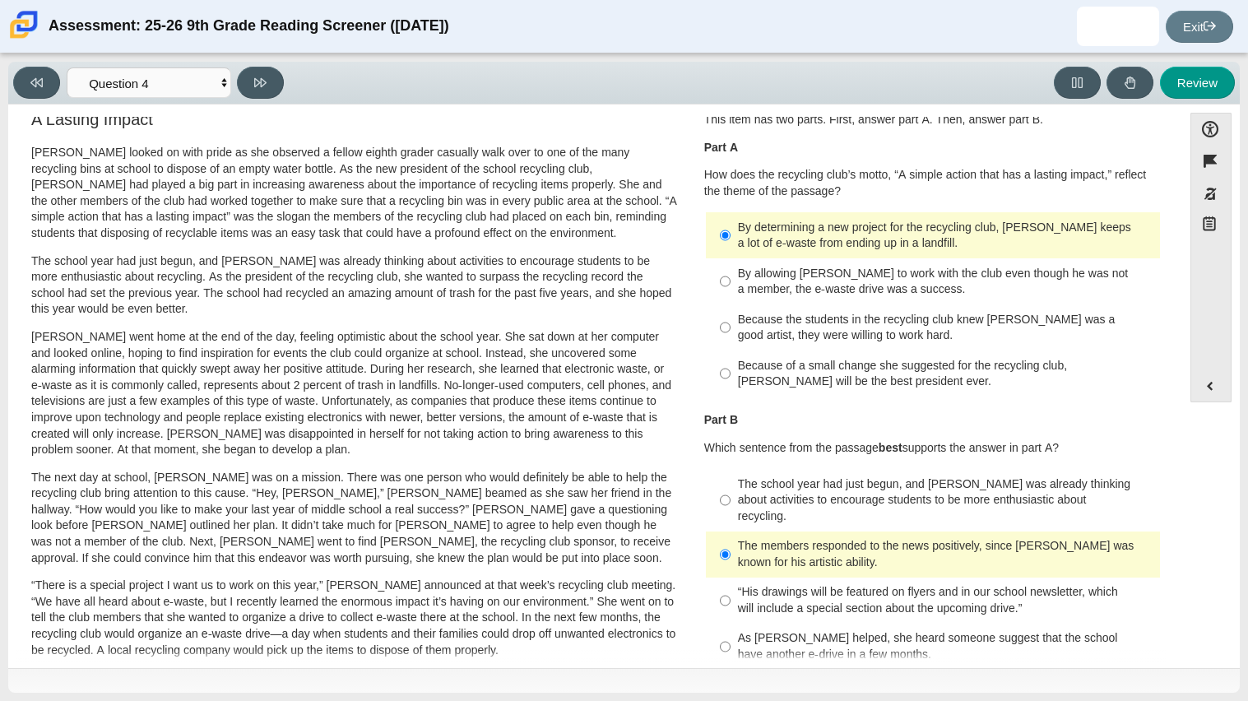
scroll to position [0, 0]
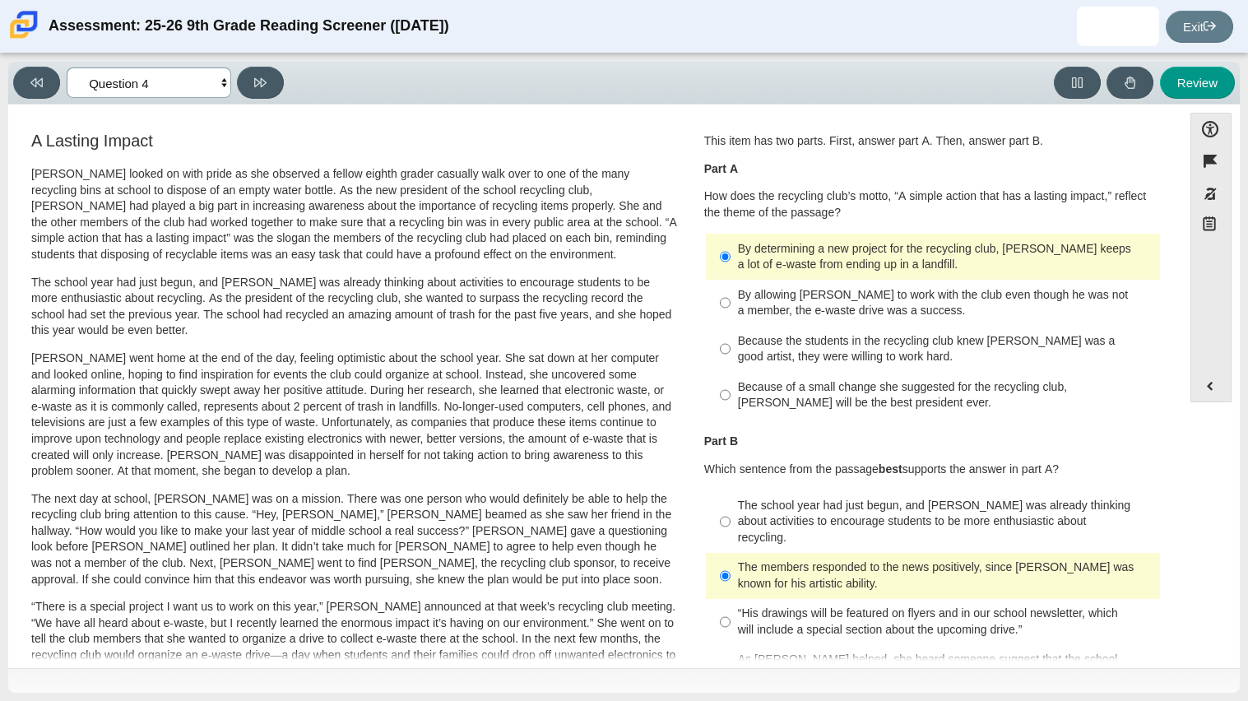
click at [220, 81] on select "Questions Question 1 Question 2 Question 3 Question 4 Question 5 Question 6 Que…" at bounding box center [149, 82] width 165 height 30
click at [280, 110] on div "Accessibility options Close Color scheme Font size Zoom Change the background a…" at bounding box center [623, 385] width 1231 height 563
click at [970, 330] on label "Because the students in the recycling club knew [PERSON_NAME] was a good artist…" at bounding box center [934, 349] width 452 height 46
click at [730, 330] on input "Because the students in the recycling club knew [PERSON_NAME] was a good artist…" at bounding box center [725, 349] width 11 height 46
radio input "true"
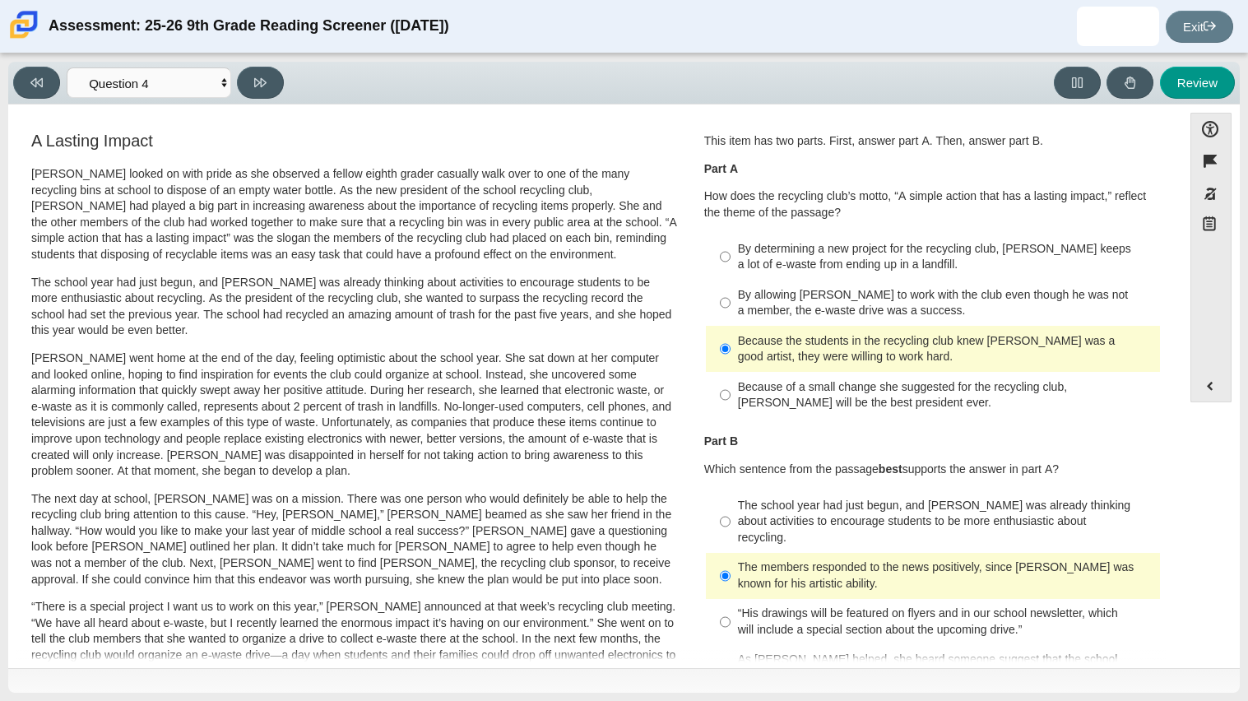
click at [888, 390] on div "Because of a small change she suggested for the recycling club, [PERSON_NAME] w…" at bounding box center [945, 395] width 415 height 32
click at [730, 390] on input "Because of a small change she suggested for the recycling club, [PERSON_NAME] w…" at bounding box center [725, 395] width 11 height 46
radio input "true"
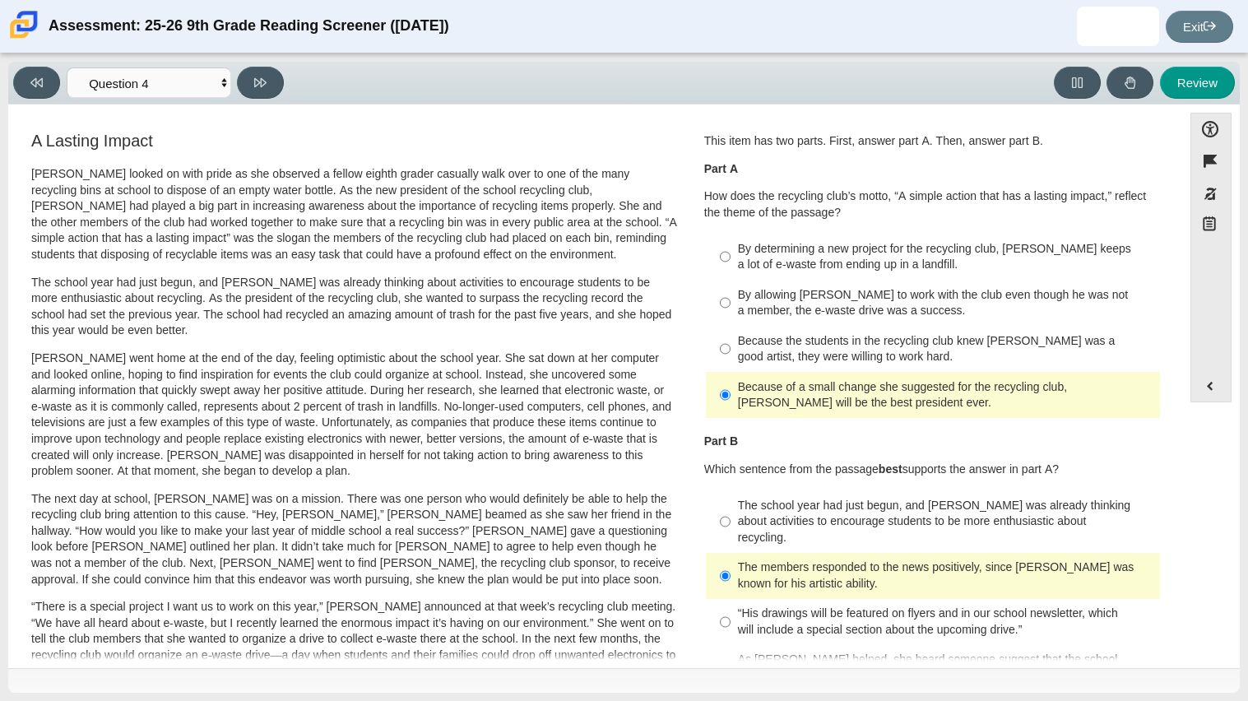
click at [816, 267] on div "By determining a new project for the recycling club, [PERSON_NAME] keeps a lot …" at bounding box center [945, 257] width 415 height 32
click at [730, 267] on input "By determining a new project for the recycling club, [PERSON_NAME] keeps a lot …" at bounding box center [725, 257] width 11 height 46
radio input "true"
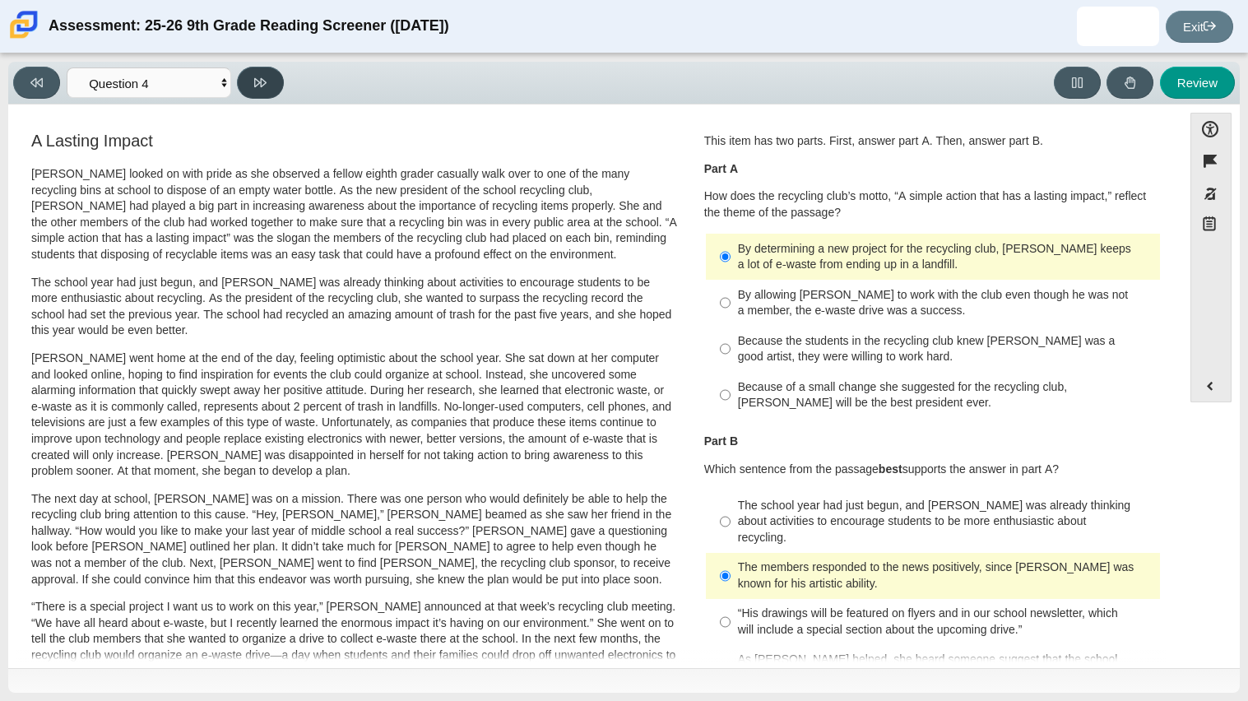
click at [270, 88] on button at bounding box center [260, 83] width 47 height 32
select select "e41f1a79-e29f-4095-8030-a53364015bed"
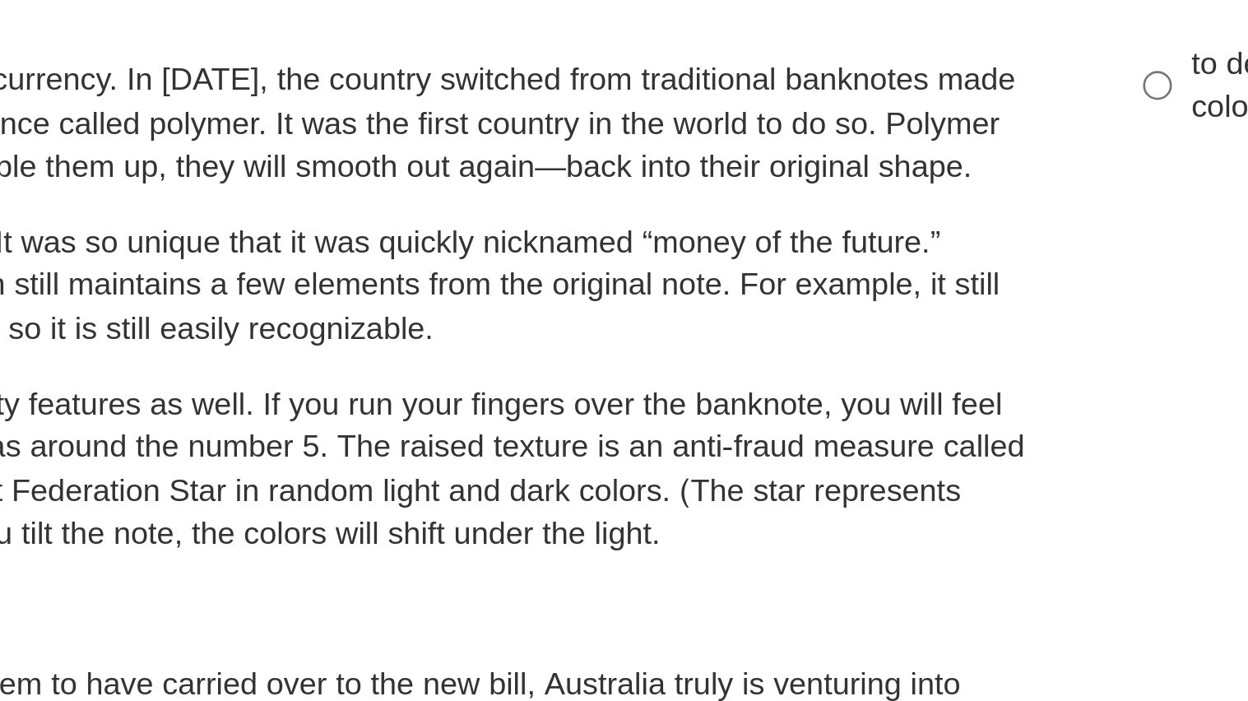
scroll to position [3, 0]
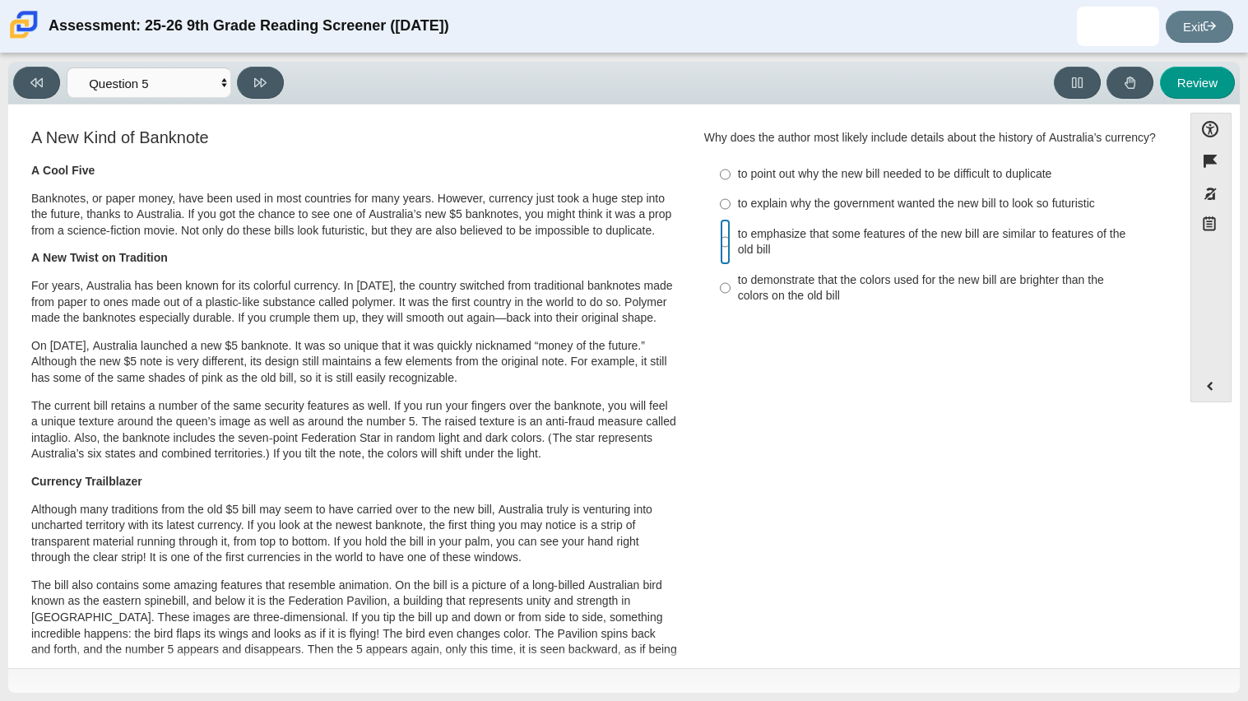
click at [720, 242] on input "to emphasize that some features of the new bill are similar to features of the …" at bounding box center [725, 242] width 11 height 46
radio input "true"
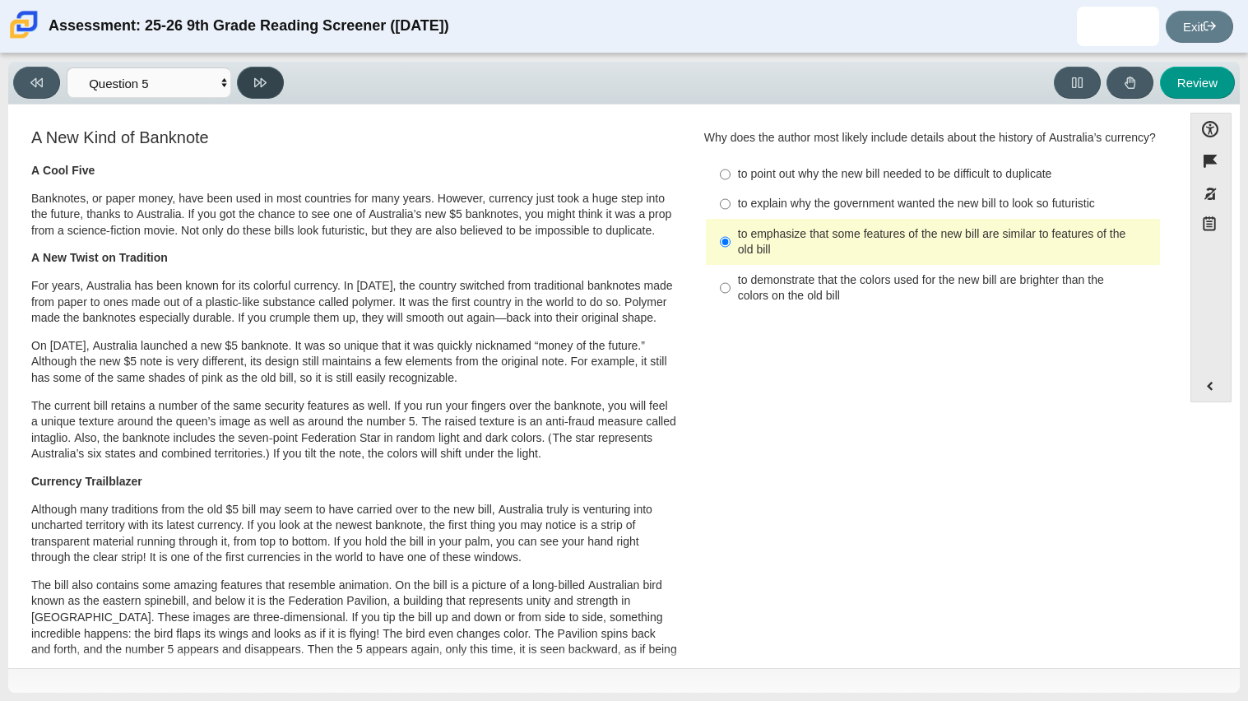
click at [254, 73] on button at bounding box center [260, 83] width 47 height 32
select select "69146e31-7b3d-4a3e-9ce6-f30c24342ae0"
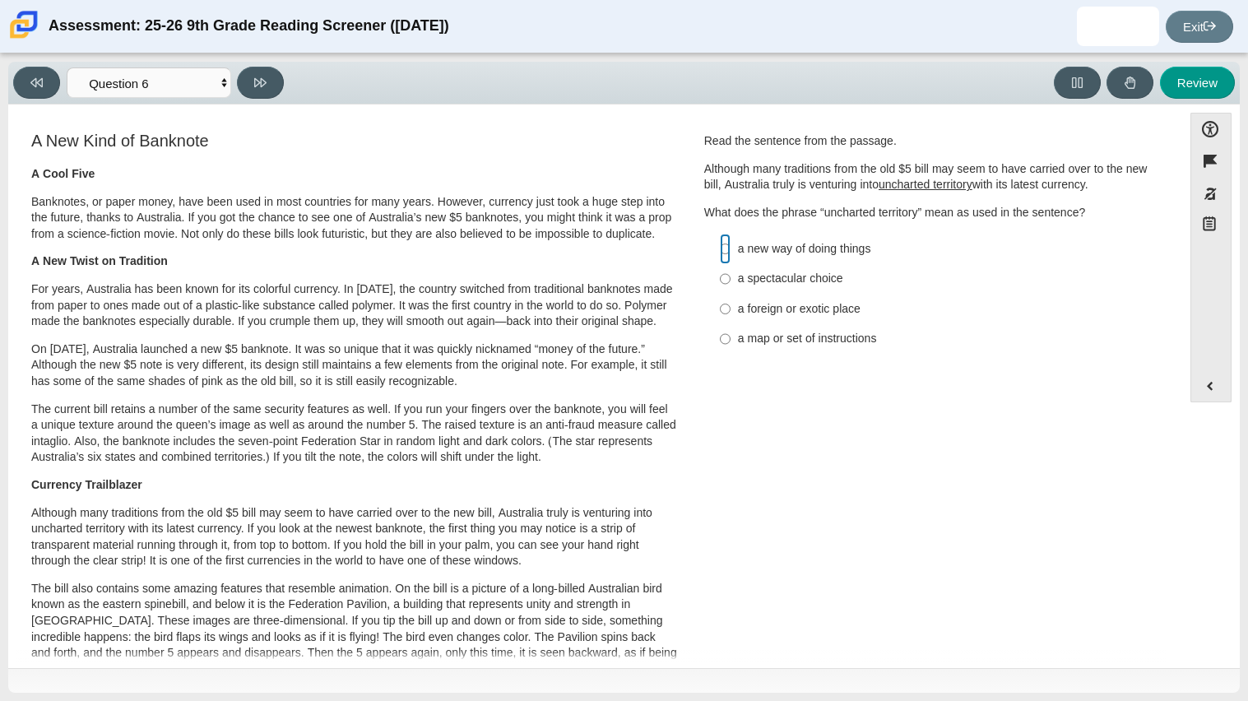
click at [721, 248] on input "a new way of doing things a new way of doing things" at bounding box center [725, 249] width 11 height 30
radio input "true"
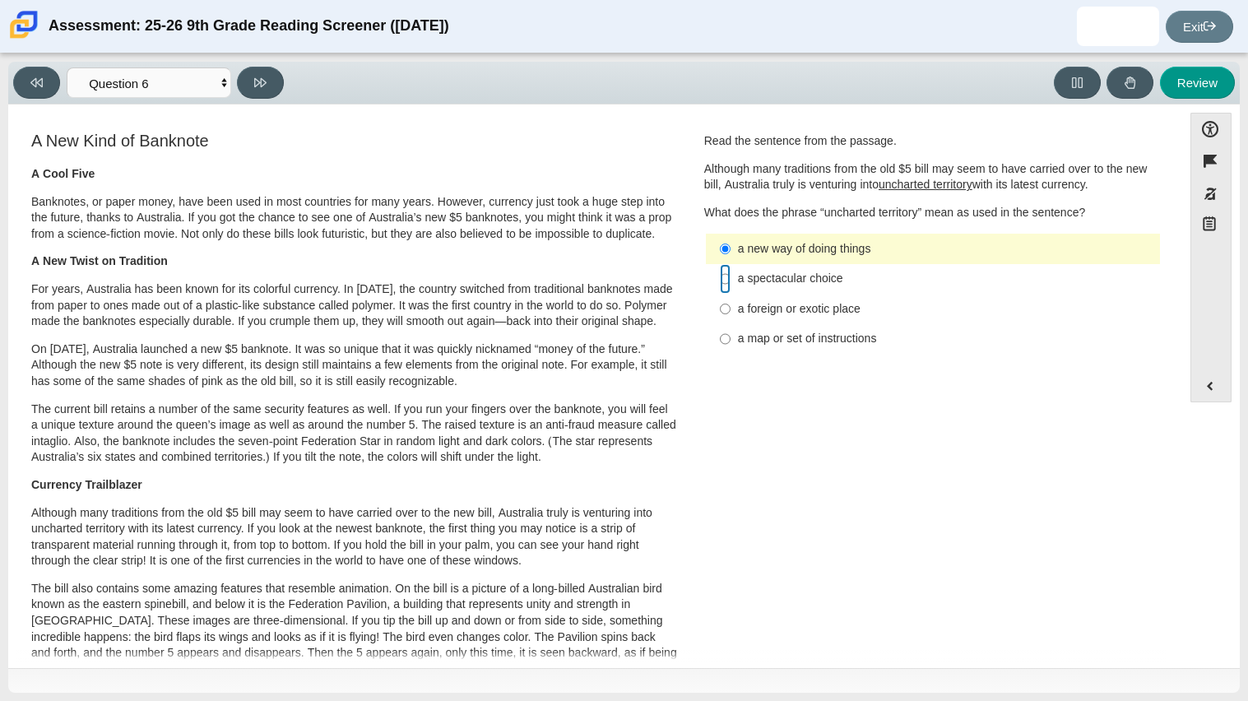
click at [720, 285] on input "a spectacular choice a spectacular choice" at bounding box center [725, 279] width 11 height 30
radio input "true"
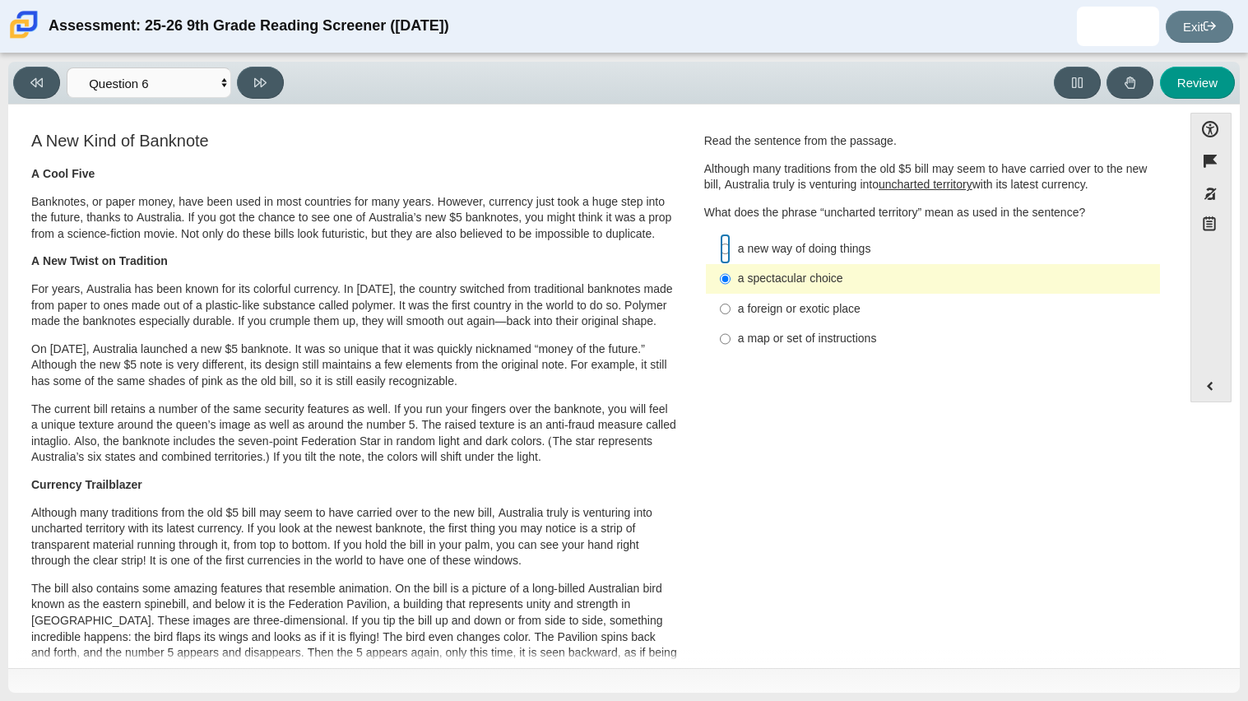
click at [720, 248] on input "a new way of doing things a new way of doing things" at bounding box center [725, 249] width 11 height 30
radio input "true"
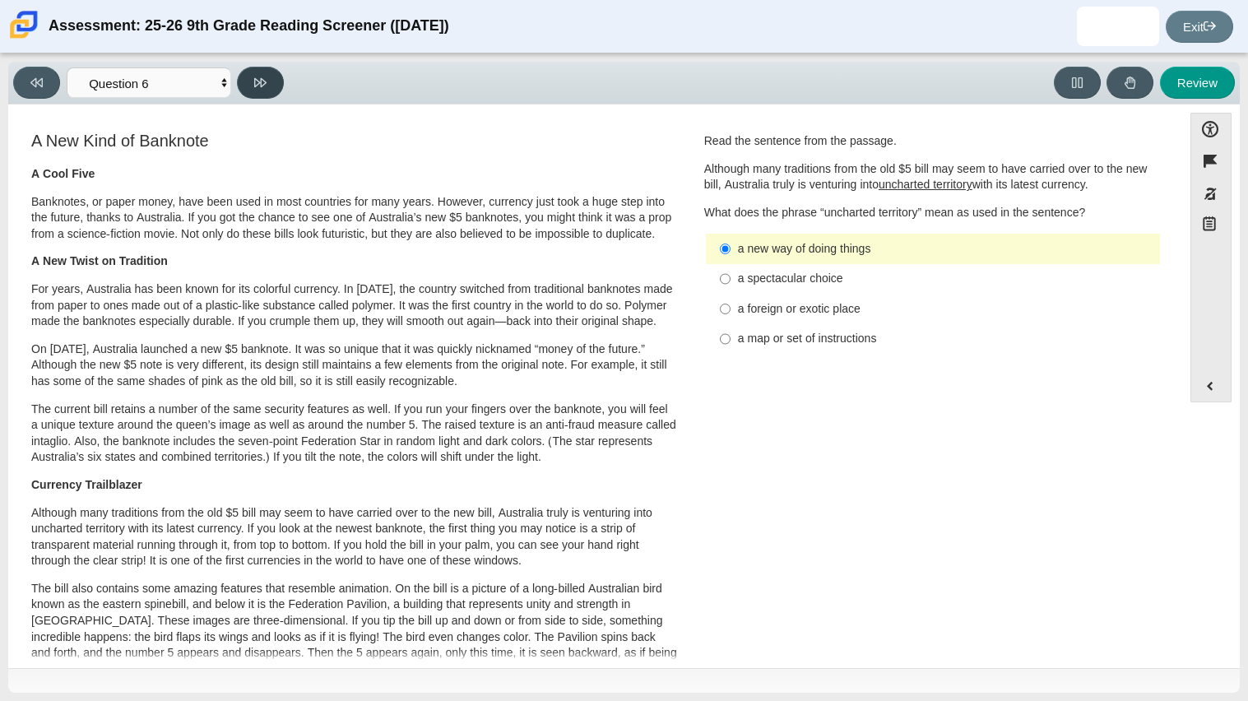
click at [251, 86] on button at bounding box center [260, 83] width 47 height 32
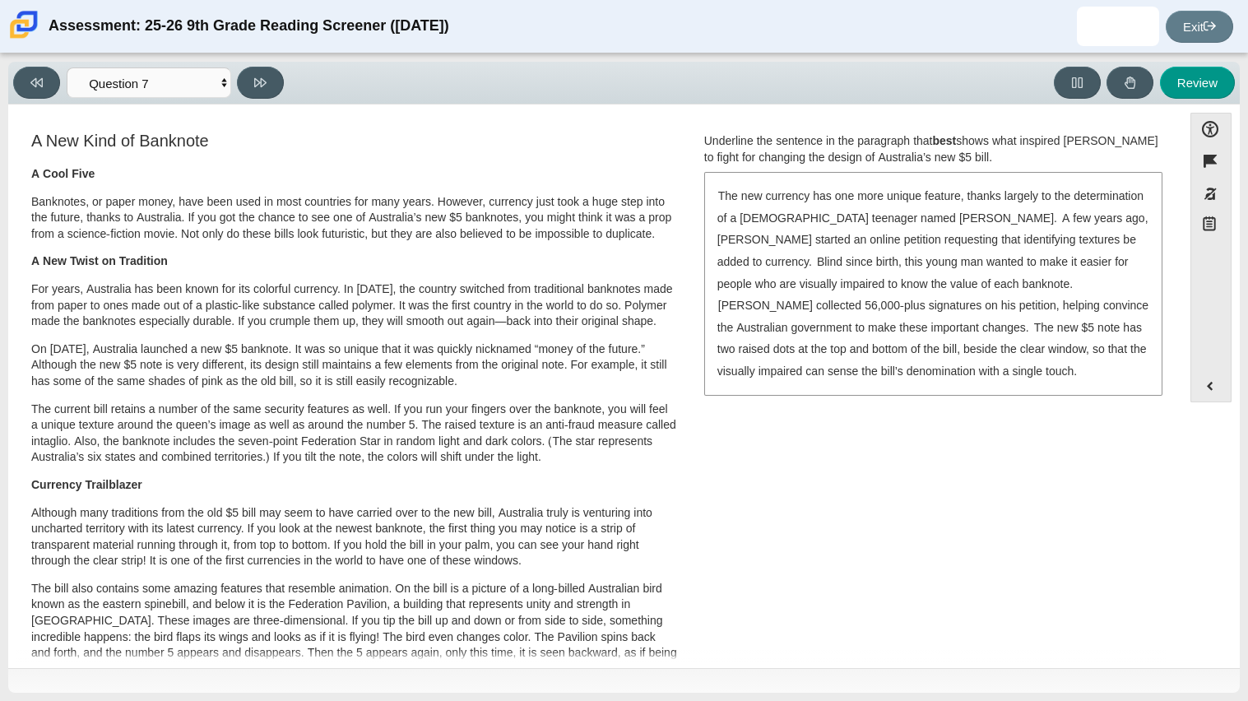
click at [834, 205] on div "The new currency has one more unique feature, thanks largely to the determinati…" at bounding box center [933, 284] width 455 height 220
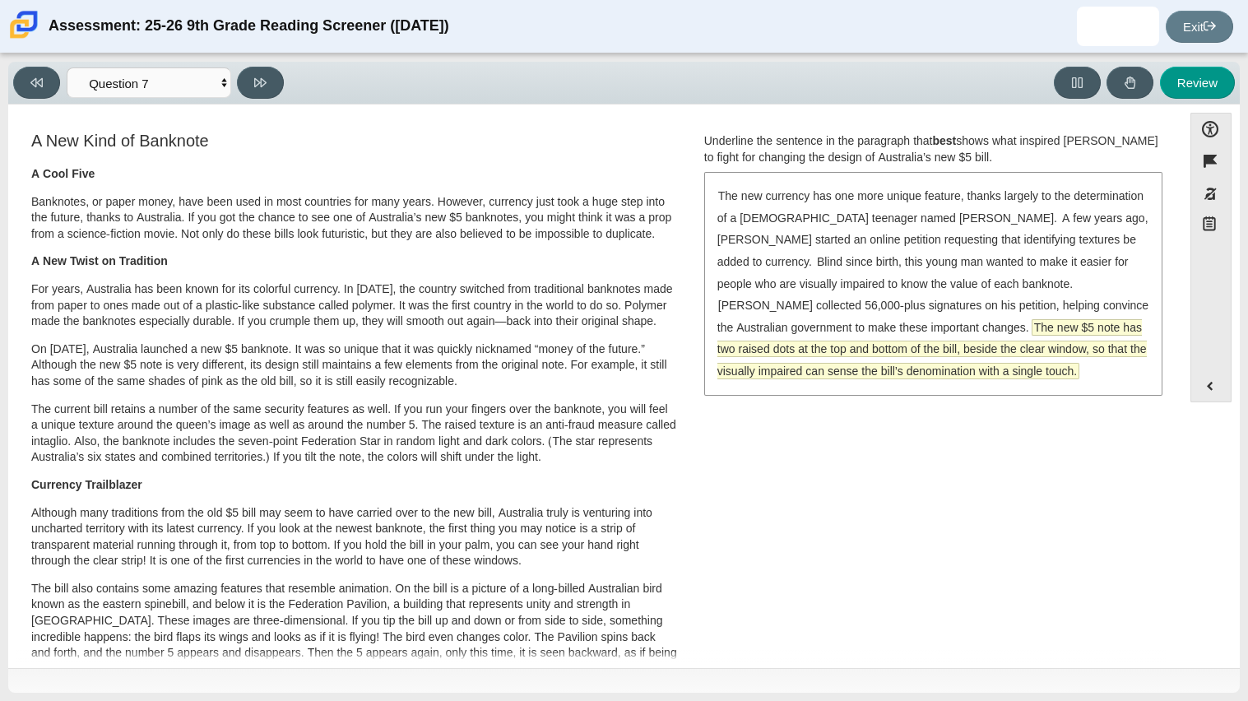
click at [955, 350] on span "The new $5 note has two raised dots at the top and bottom of the bill, beside t…" at bounding box center [931, 349] width 429 height 58
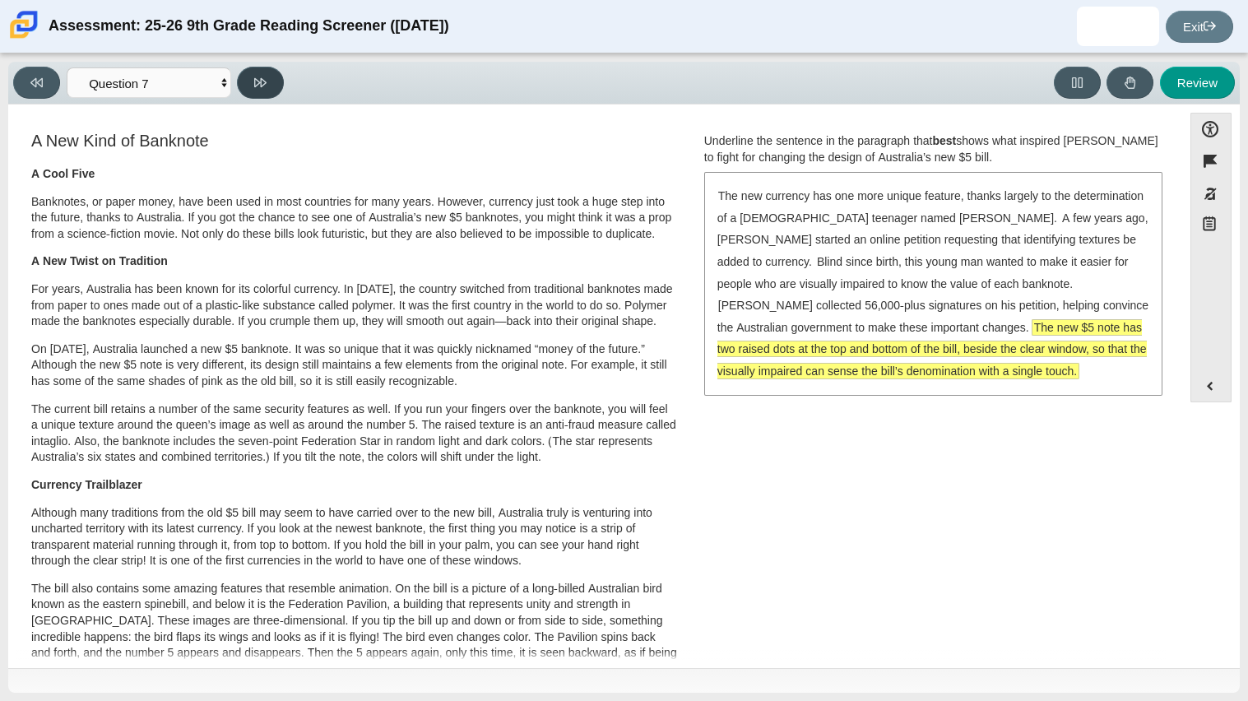
click at [271, 74] on button at bounding box center [260, 83] width 47 height 32
select select "ea8338c2-a6a3-418e-a305-2b963b54a290"
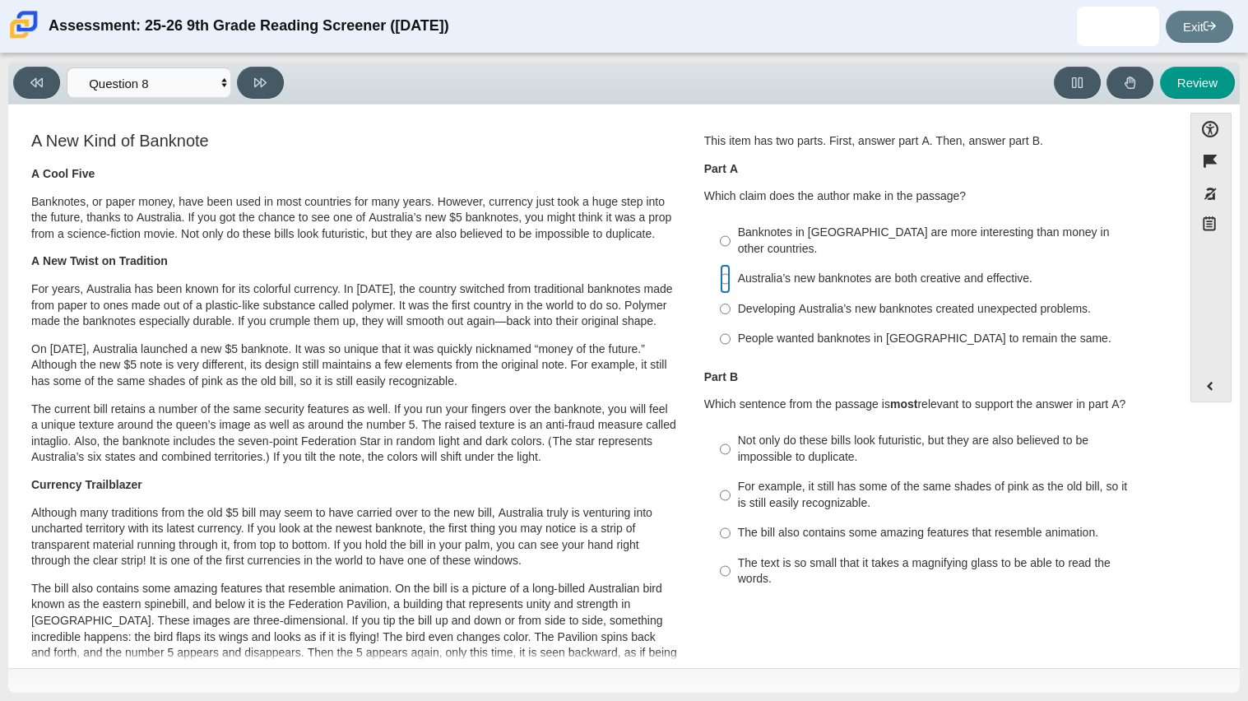
click at [720, 267] on input "Australia’s new banknotes are both creative and effective. Australia’s new bank…" at bounding box center [725, 279] width 11 height 30
radio input "true"
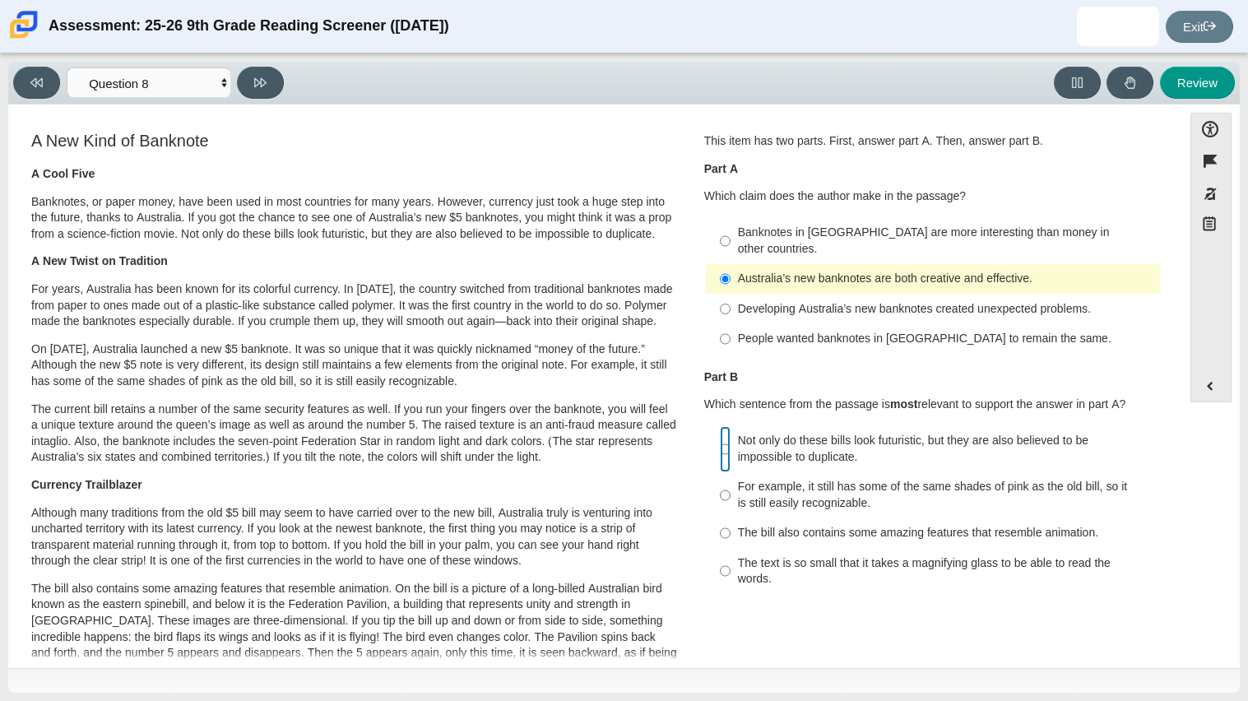
click at [720, 436] on input "Not only do these bills look futuristic, but they are also believed to be impos…" at bounding box center [725, 449] width 11 height 46
radio input "true"
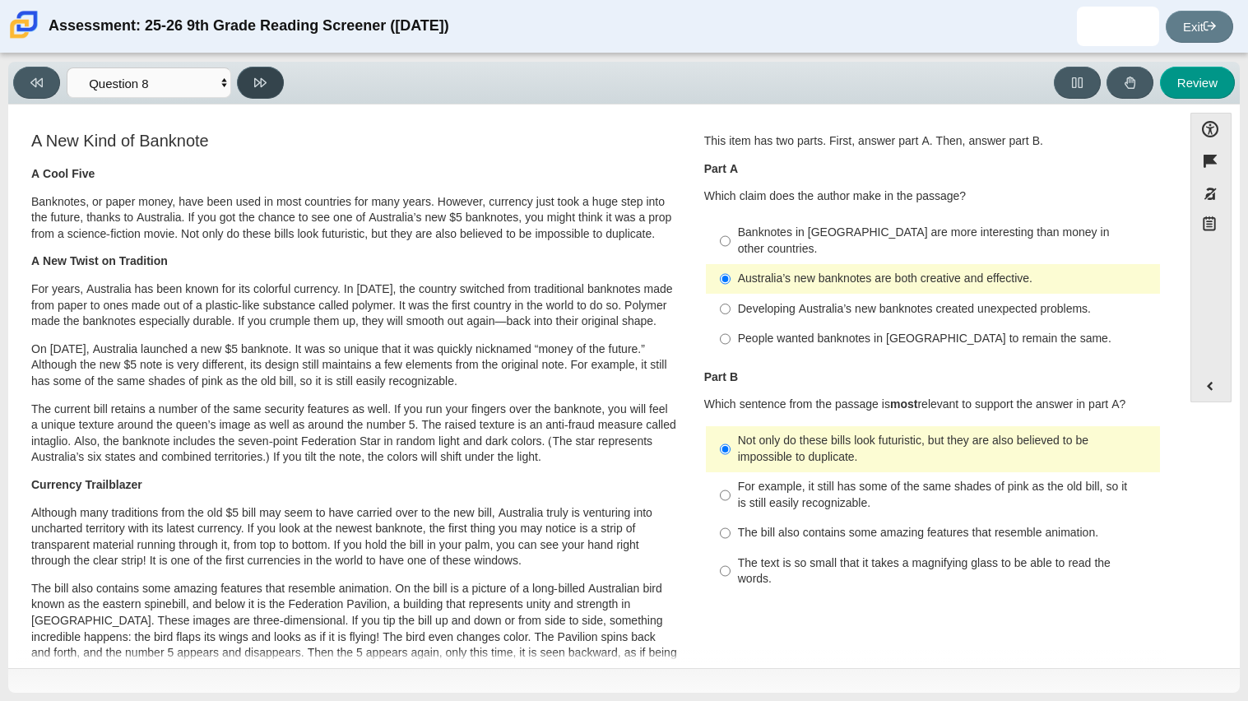
click at [253, 81] on button at bounding box center [260, 83] width 47 height 32
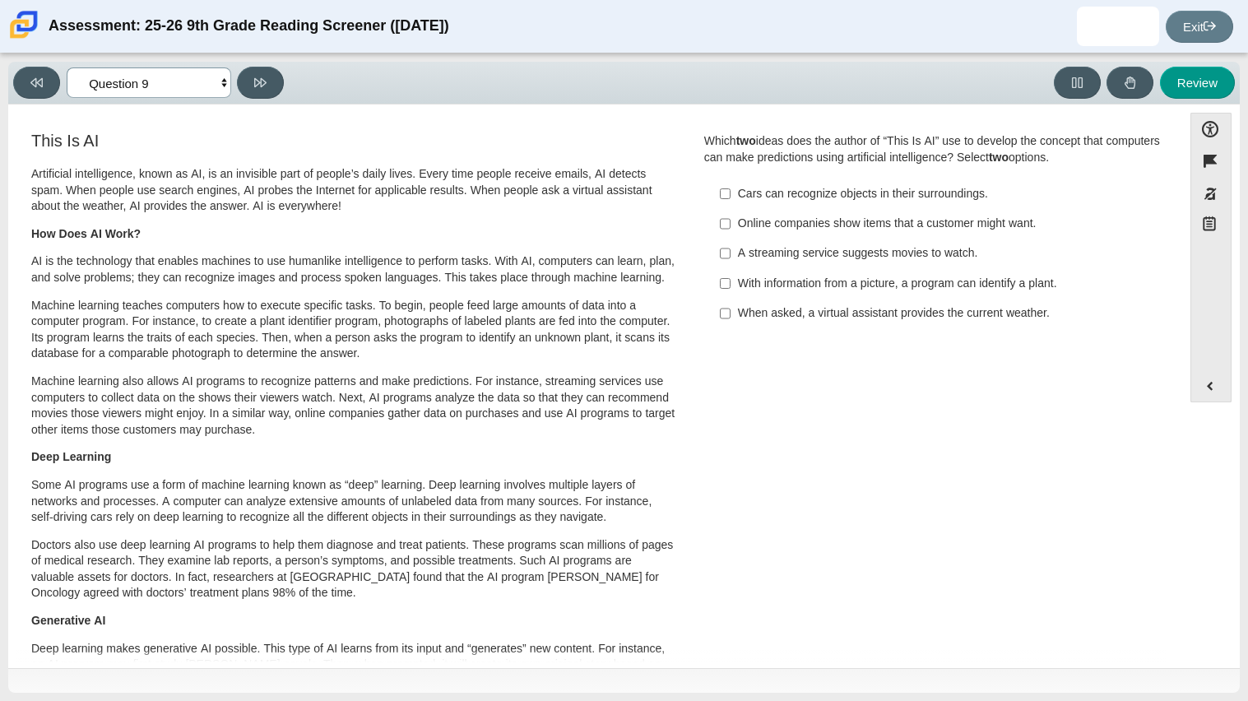
click at [174, 81] on select "Questions Question 1 Question 2 Question 3 Question 4 Question 5 Question 6 Que…" at bounding box center [149, 82] width 165 height 30
click at [377, 137] on h3 "This Is AI" at bounding box center [354, 141] width 646 height 18
click at [150, 88] on select "Questions Question 1 Question 2 Question 3 Question 4 Question 5 Question 6 Que…" at bounding box center [149, 82] width 165 height 30
click at [67, 67] on select "Questions Question 1 Question 2 Question 3 Question 4 Question 5 Question 6 Que…" at bounding box center [149, 82] width 165 height 30
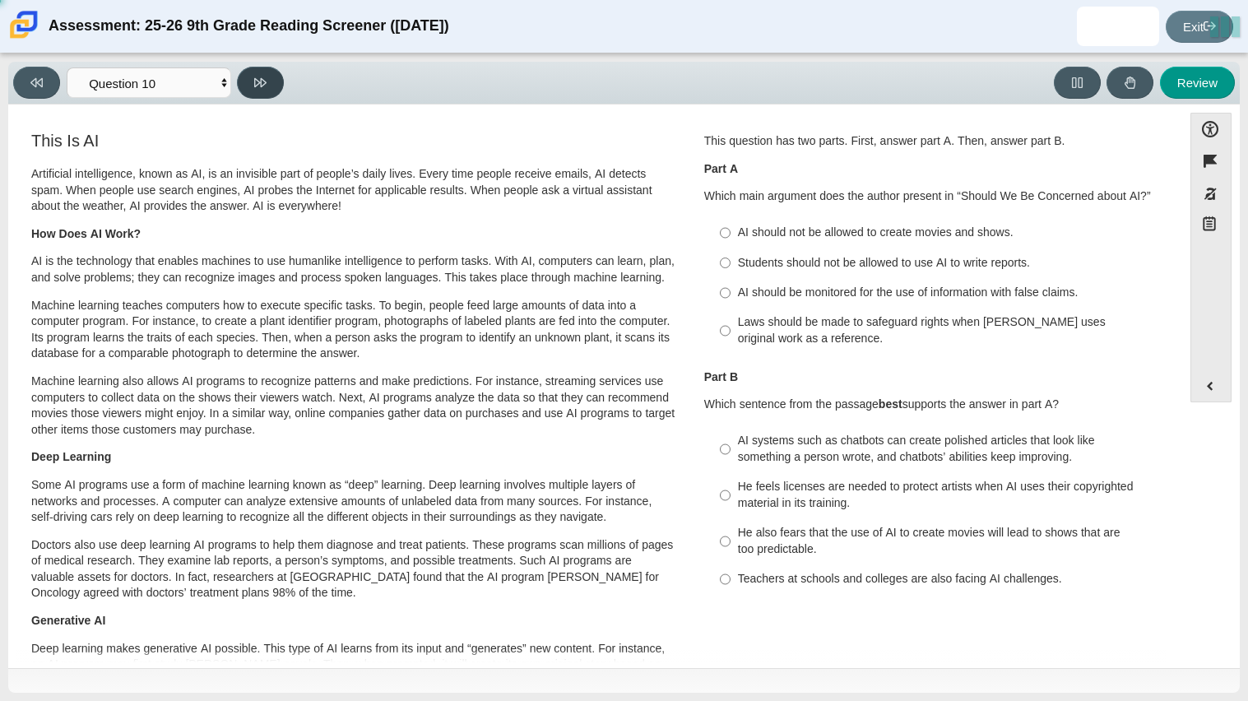
click at [244, 86] on button at bounding box center [260, 83] width 47 height 32
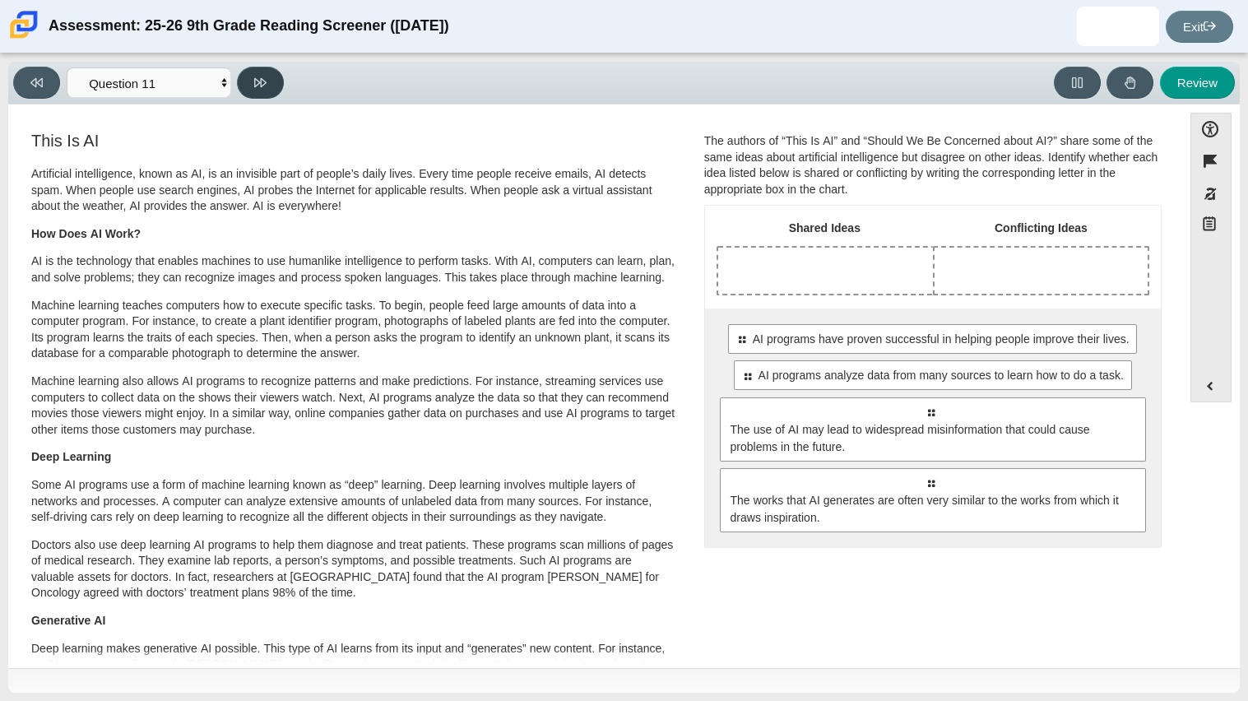
click at [244, 86] on button at bounding box center [260, 83] width 47 height 32
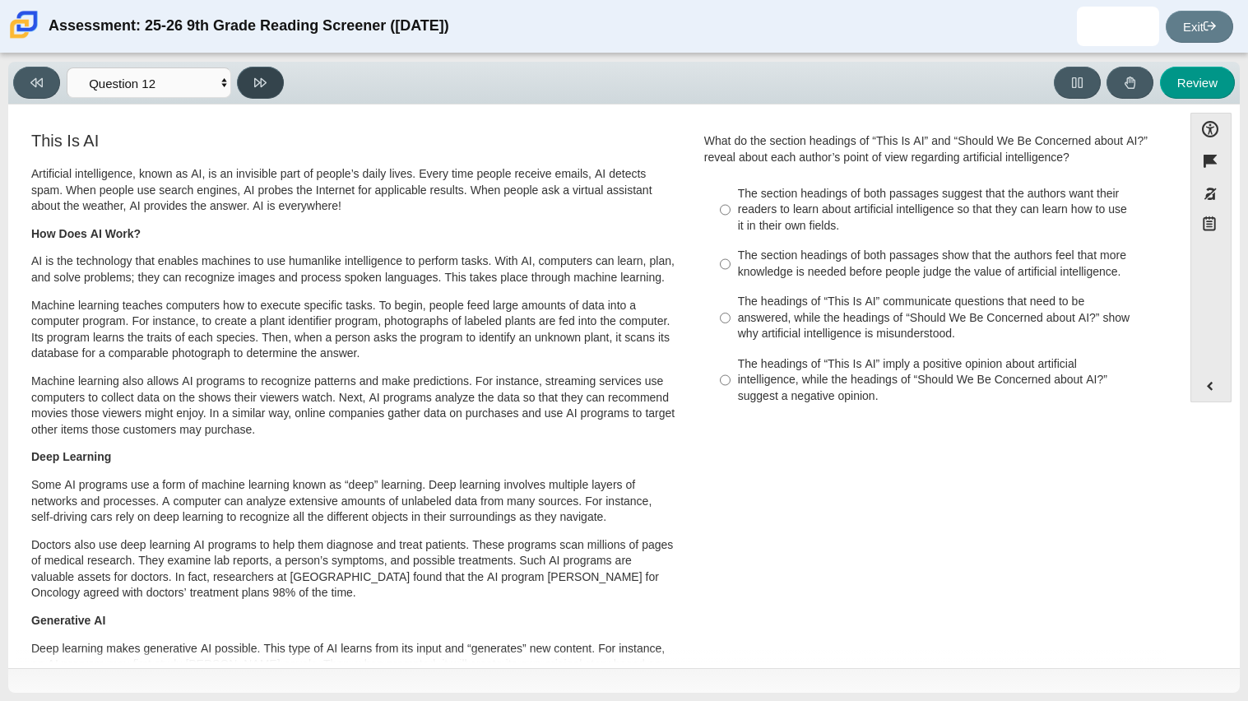
click at [258, 82] on icon at bounding box center [260, 82] width 12 height 9
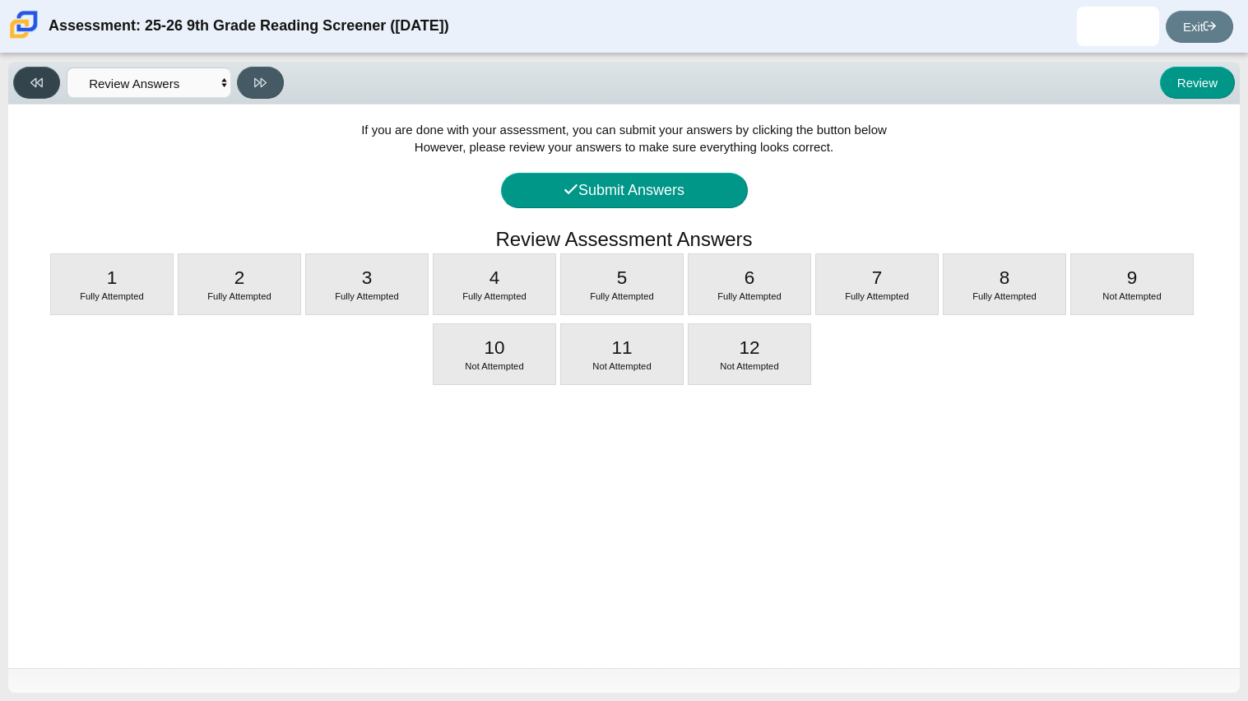
click at [35, 87] on icon at bounding box center [36, 82] width 12 height 12
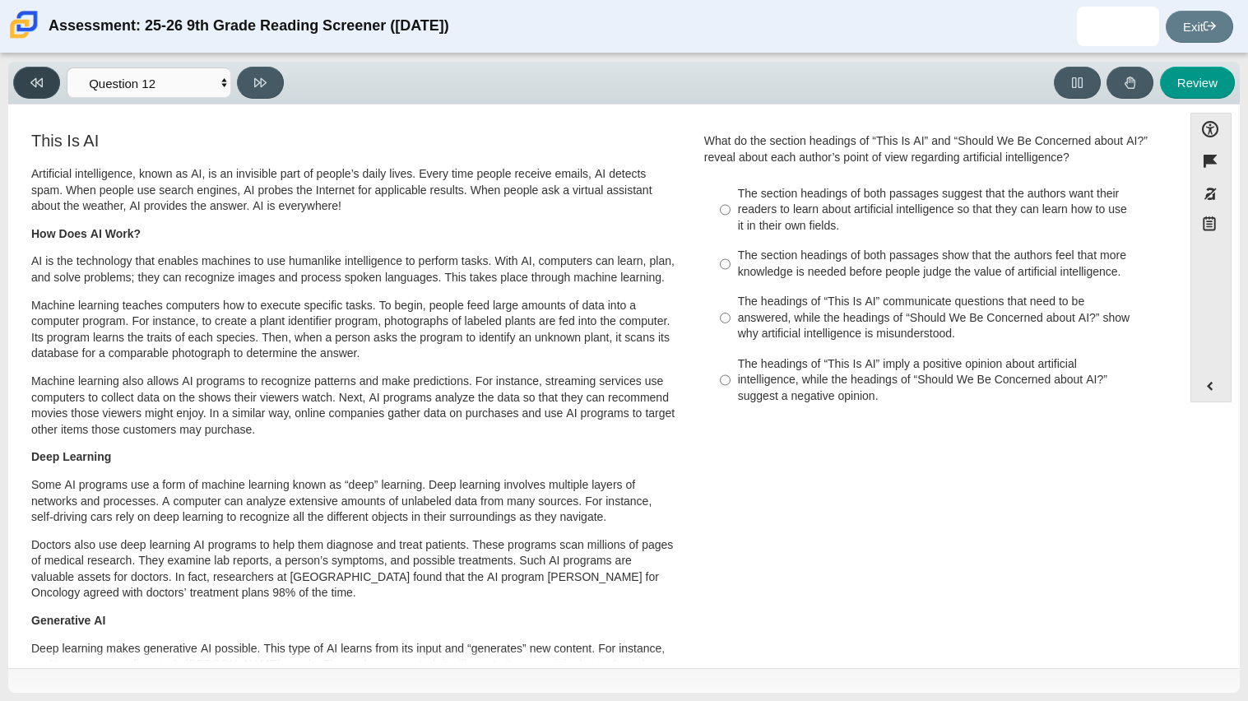
click at [35, 87] on icon at bounding box center [36, 82] width 12 height 12
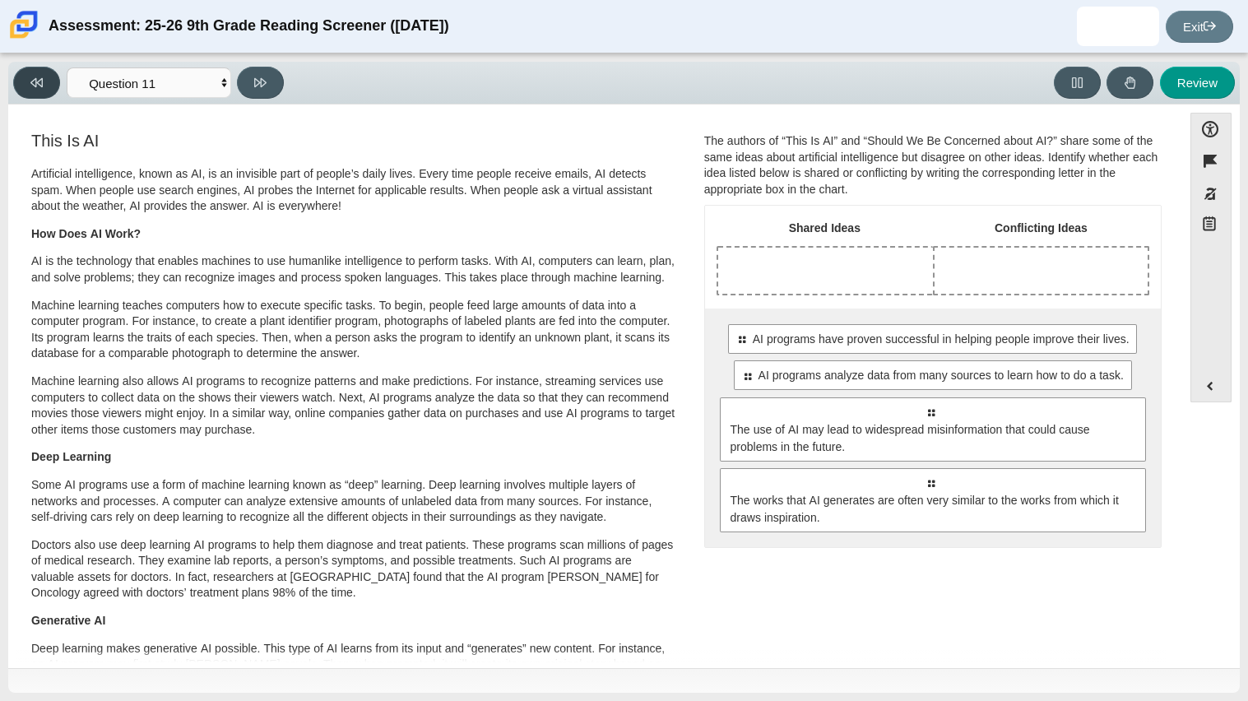
click at [35, 87] on icon at bounding box center [36, 82] width 12 height 12
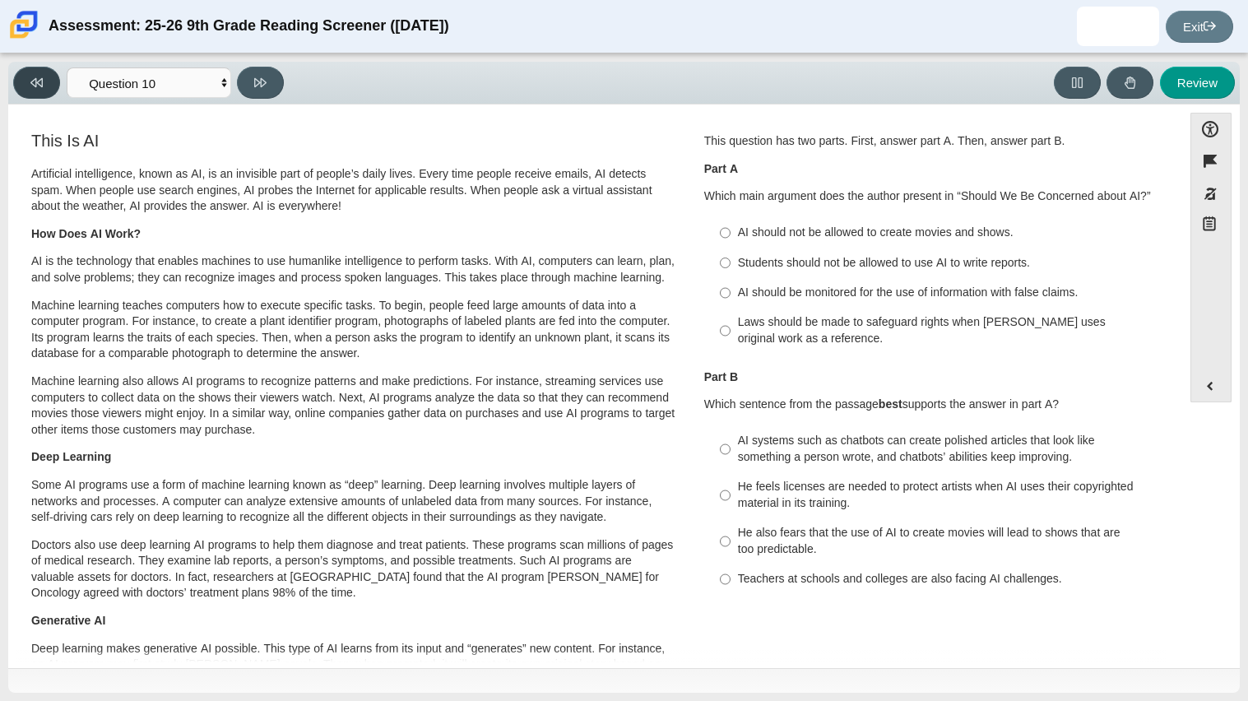
click at [35, 87] on icon at bounding box center [36, 82] width 12 height 12
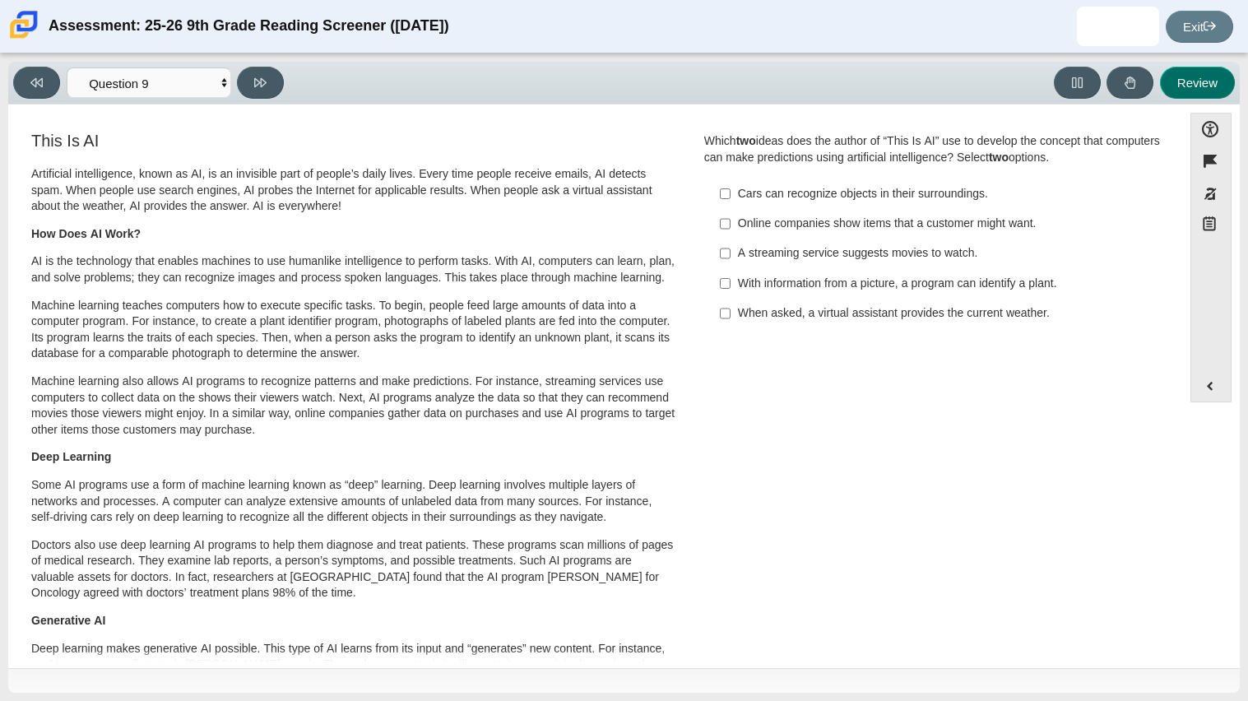
click at [1215, 87] on button "Review" at bounding box center [1197, 83] width 75 height 32
select select "review"
